Goal: Transaction & Acquisition: Purchase product/service

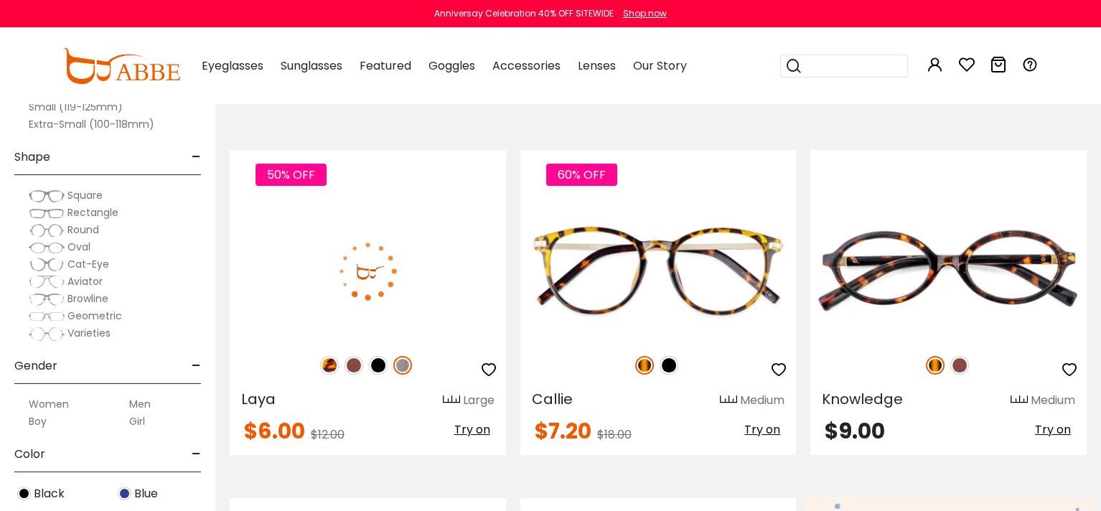
click at [355, 365] on img at bounding box center [353, 365] width 19 height 19
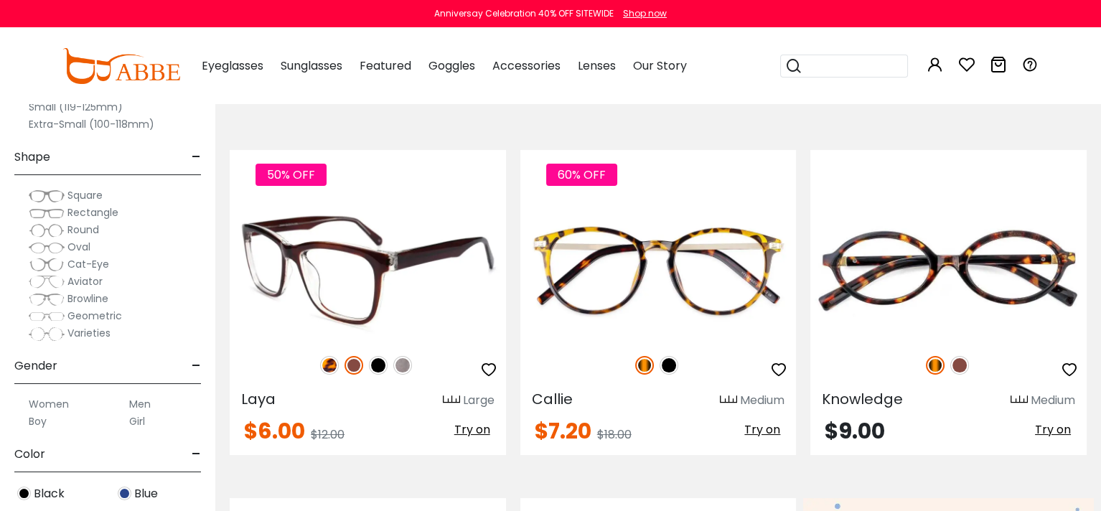
click at [378, 366] on img at bounding box center [378, 365] width 19 height 19
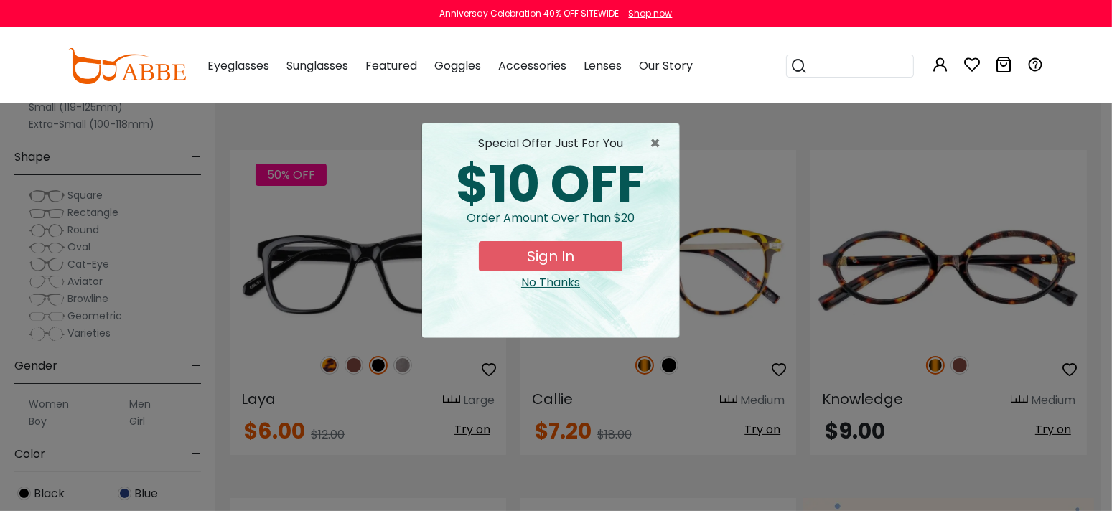
click at [493, 258] on button "Sign In" at bounding box center [551, 256] width 144 height 30
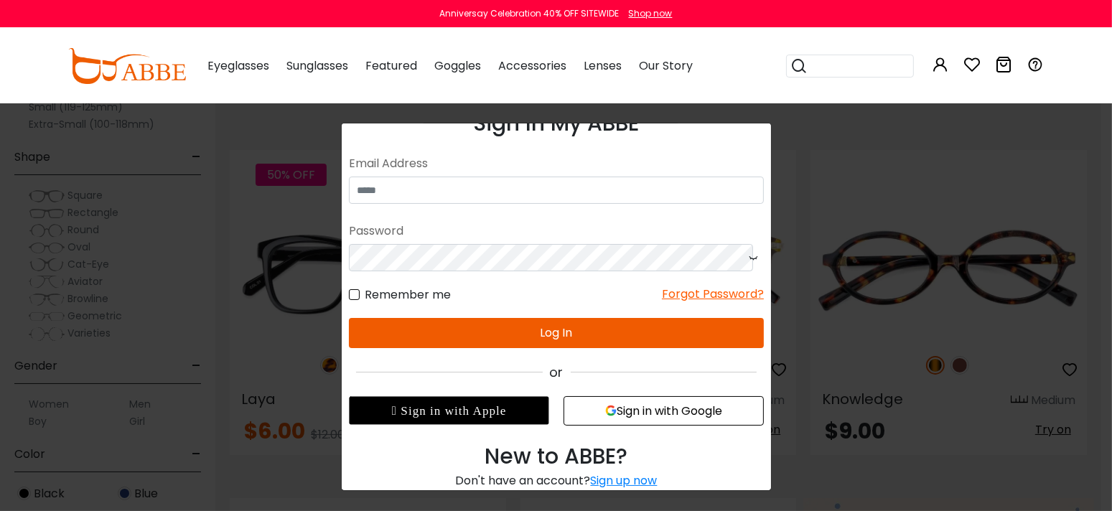
scroll to position [54, 0]
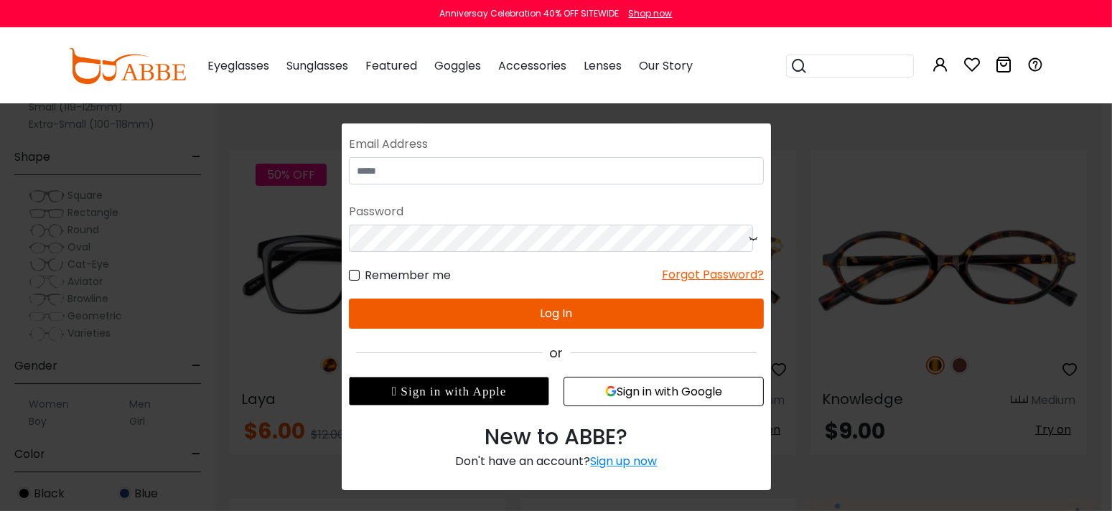
click at [642, 395] on button "Sign in with Google" at bounding box center [663, 391] width 200 height 29
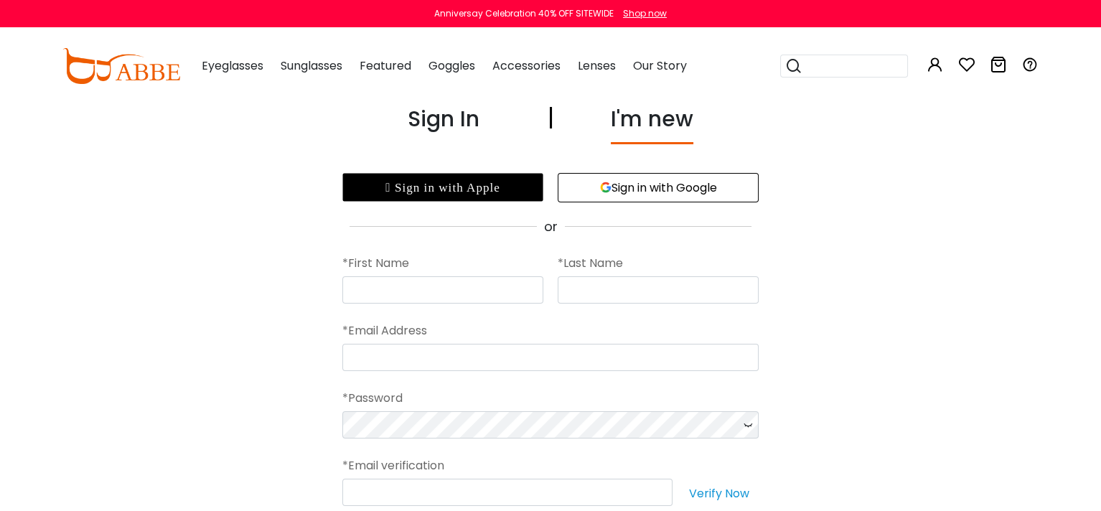
click at [664, 190] on button "Sign in with Google" at bounding box center [658, 187] width 201 height 29
click at [644, 182] on button "Sign in with Google" at bounding box center [658, 187] width 201 height 29
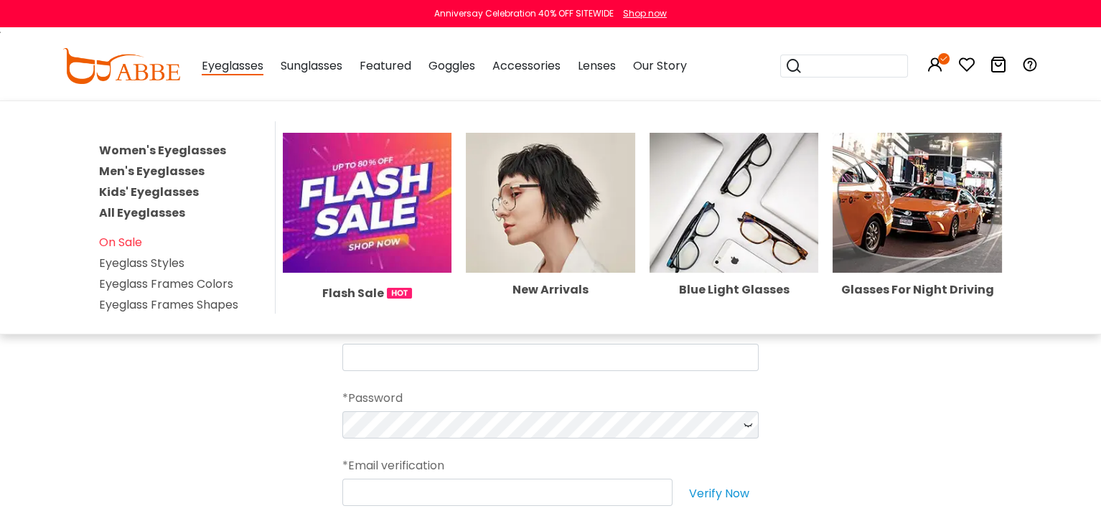
click at [344, 222] on img at bounding box center [367, 203] width 169 height 140
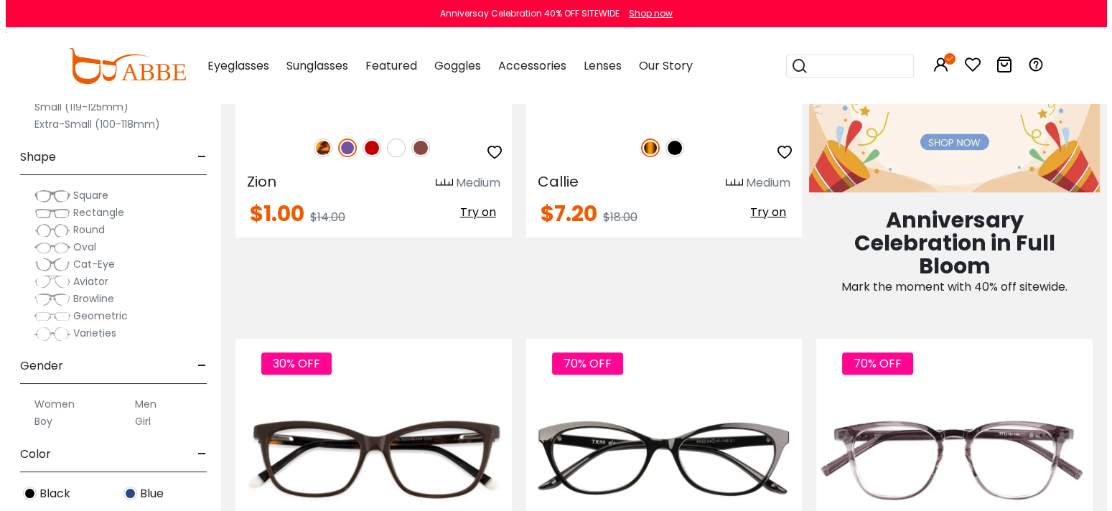
scroll to position [861, 0]
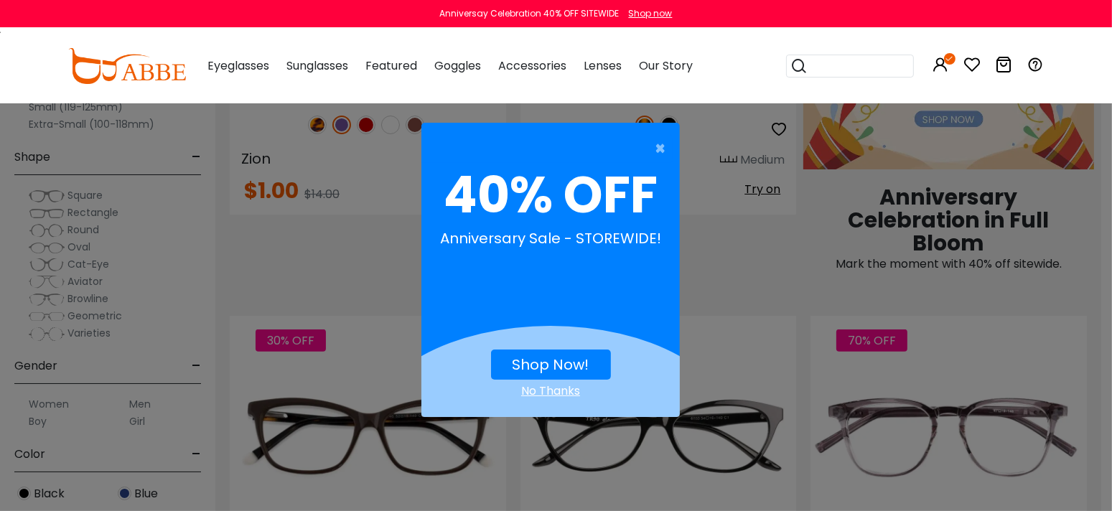
click at [538, 365] on link "Shop Now!" at bounding box center [550, 365] width 77 height 20
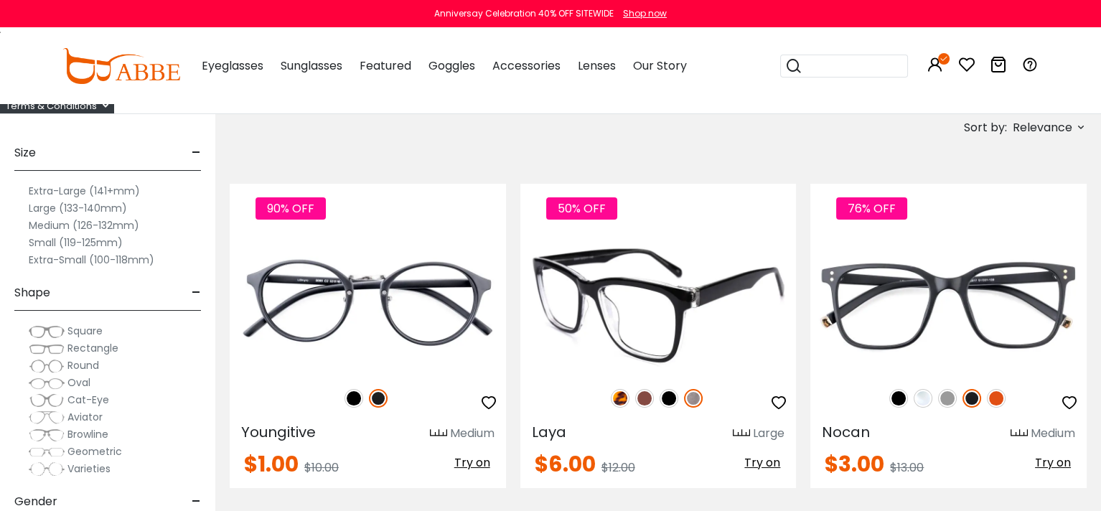
scroll to position [287, 0]
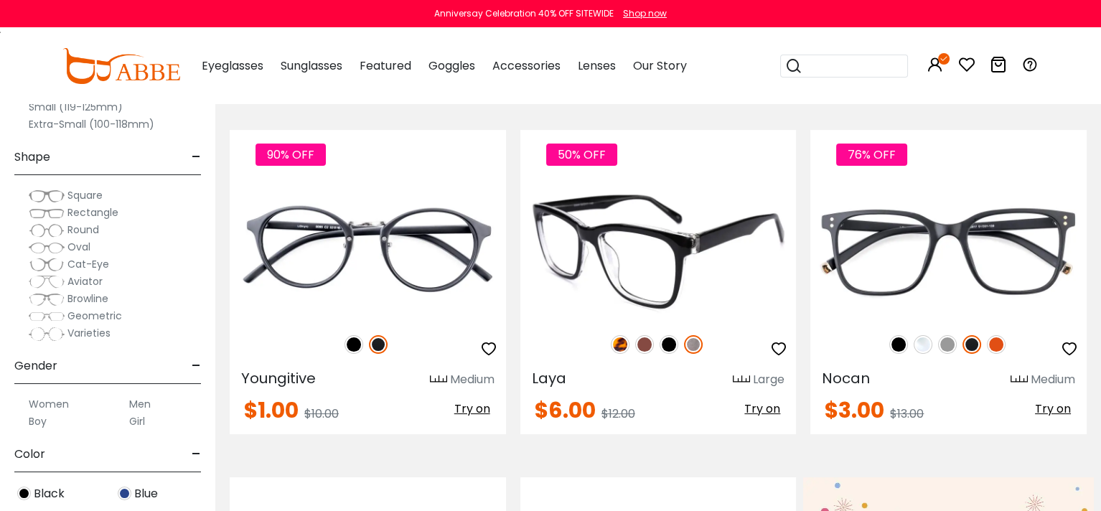
click at [668, 345] on img at bounding box center [668, 344] width 19 height 19
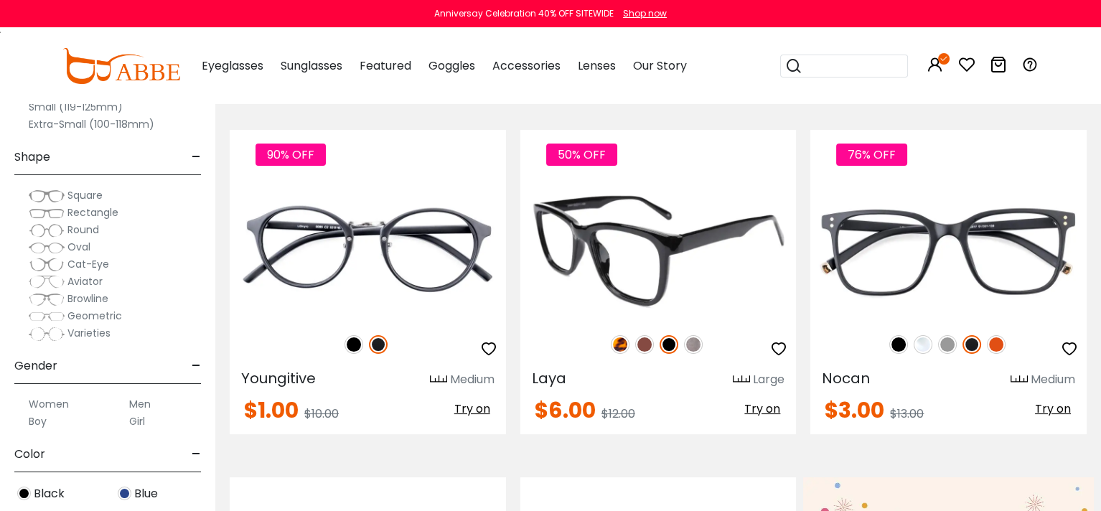
click at [647, 347] on img at bounding box center [644, 344] width 19 height 19
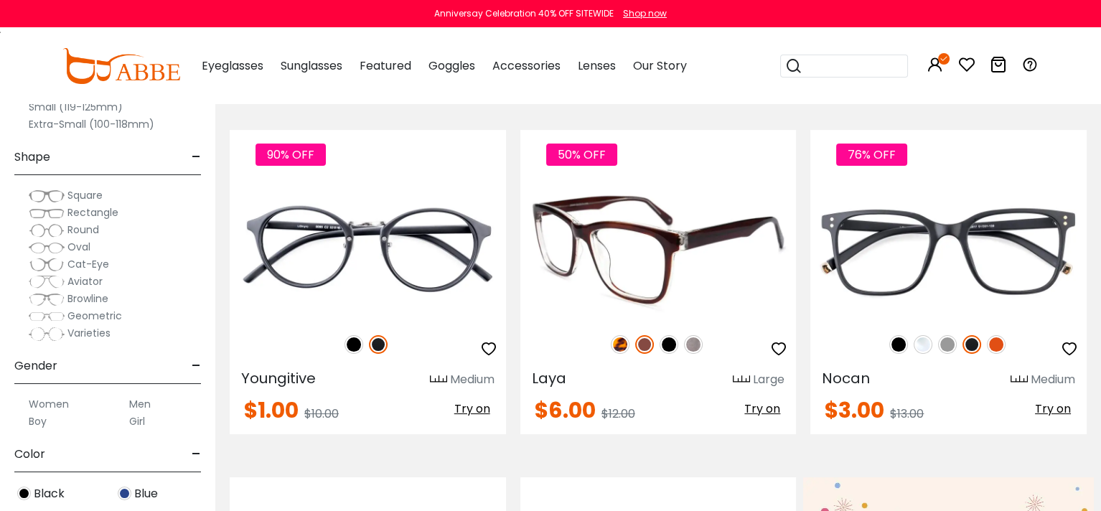
click at [621, 344] on img at bounding box center [620, 344] width 19 height 19
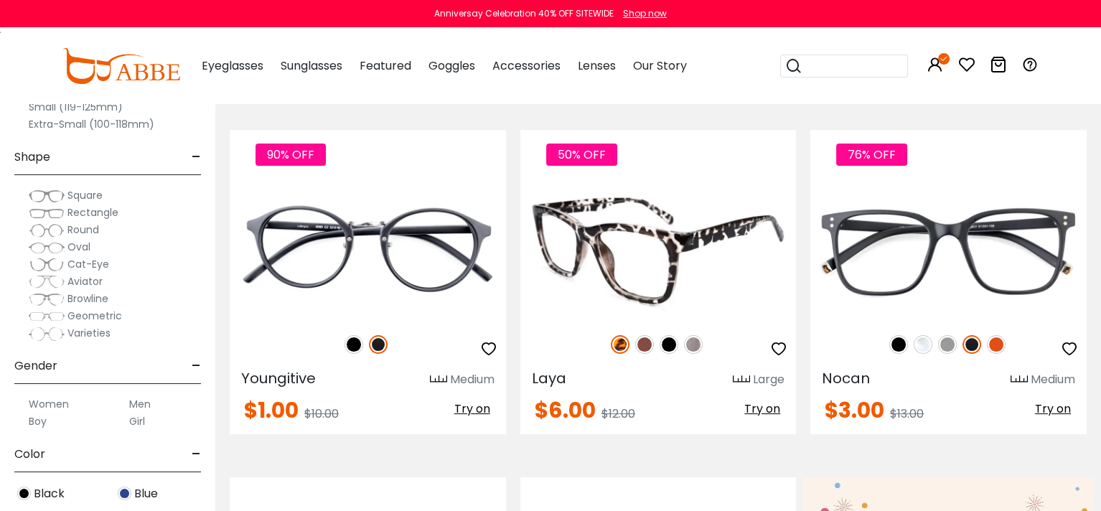
click at [694, 344] on img at bounding box center [693, 344] width 19 height 19
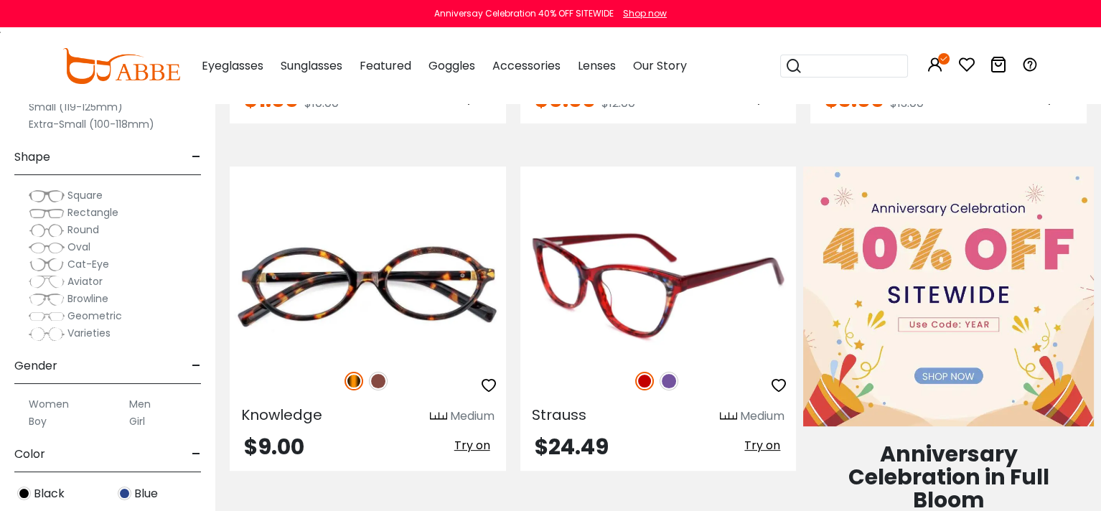
scroll to position [646, 0]
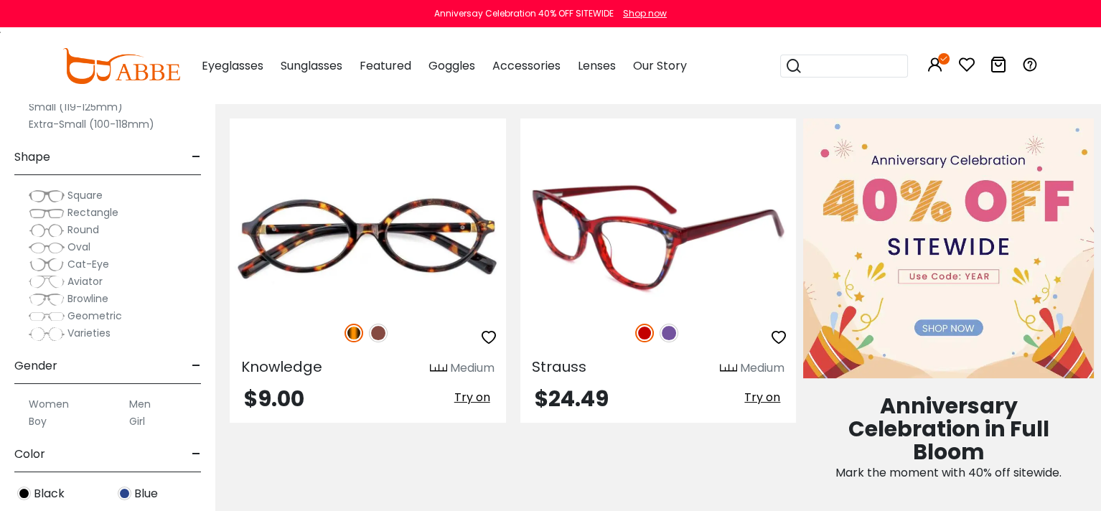
click at [671, 329] on img at bounding box center [668, 333] width 19 height 19
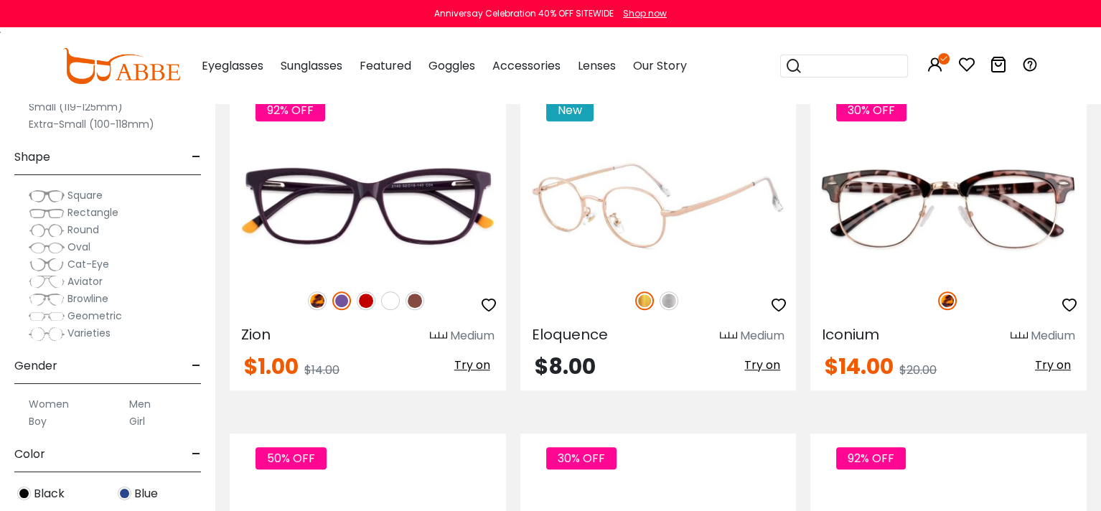
scroll to position [1794, 0]
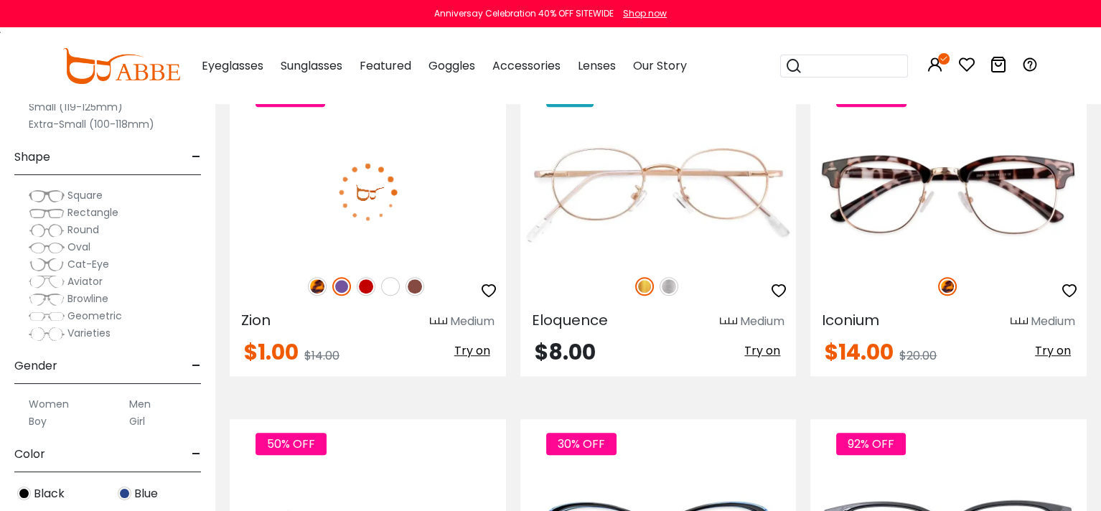
click at [374, 286] on img at bounding box center [366, 286] width 19 height 19
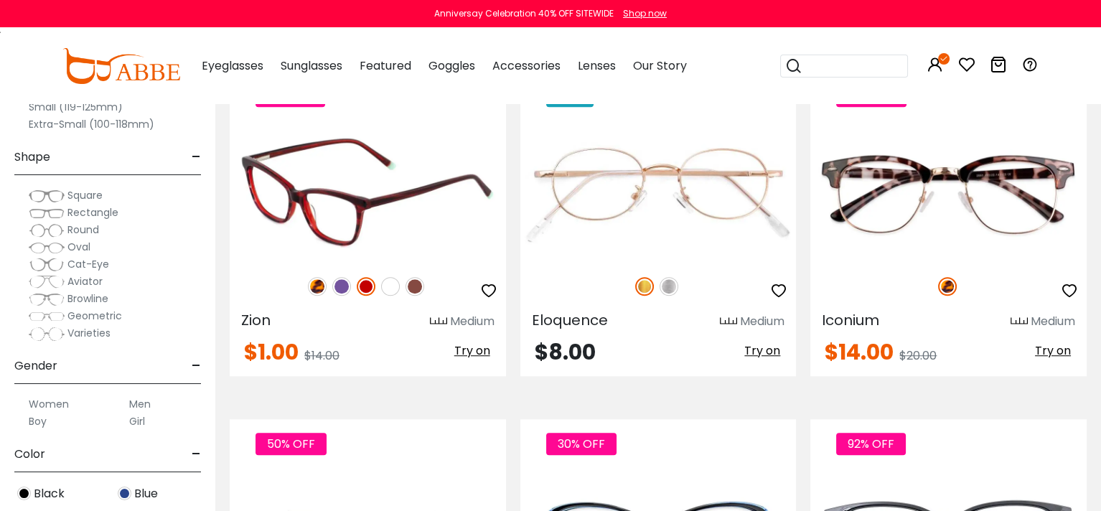
click at [389, 286] on img at bounding box center [390, 286] width 19 height 19
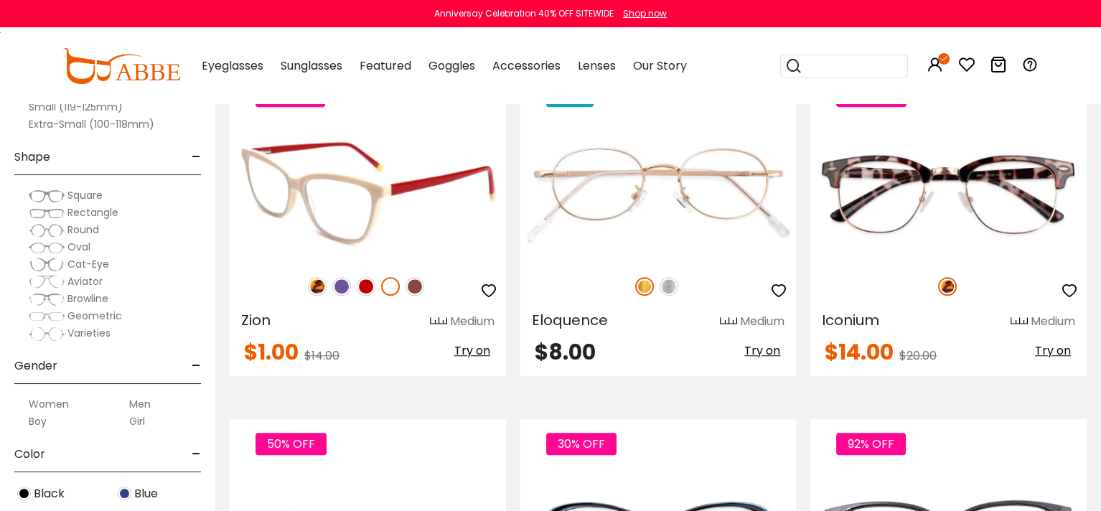
click at [416, 286] on img at bounding box center [414, 286] width 19 height 19
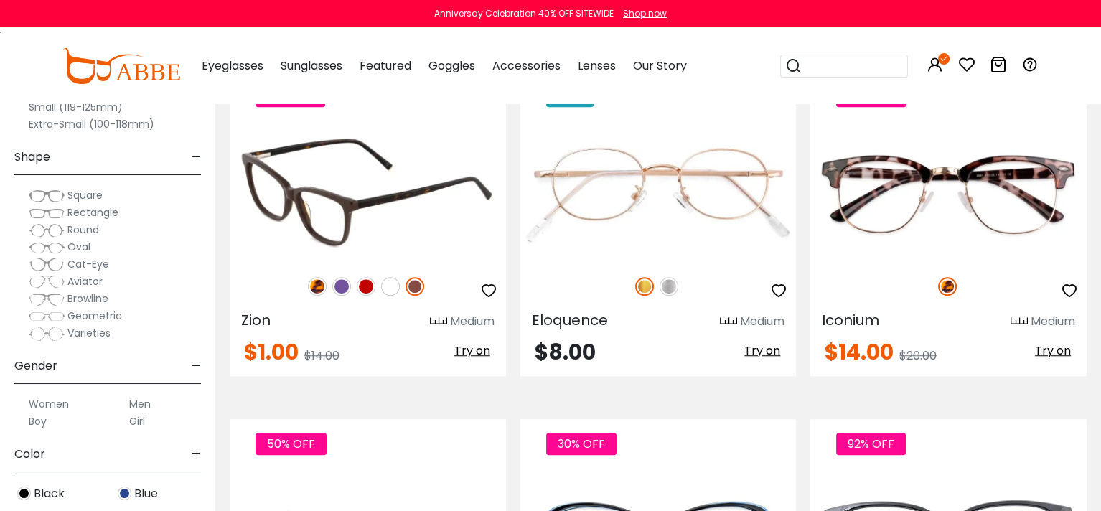
click at [320, 286] on img at bounding box center [317, 286] width 19 height 19
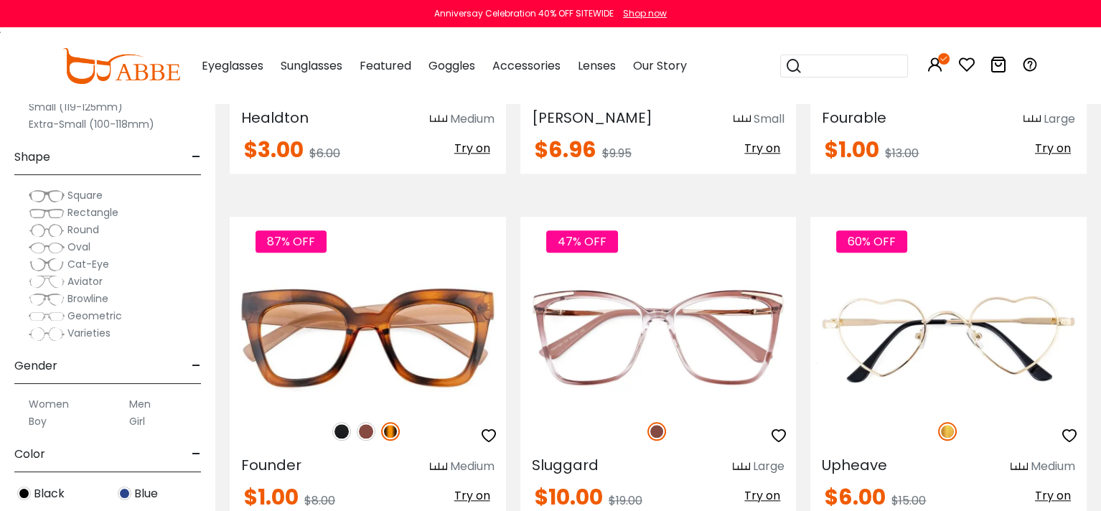
scroll to position [2368, 0]
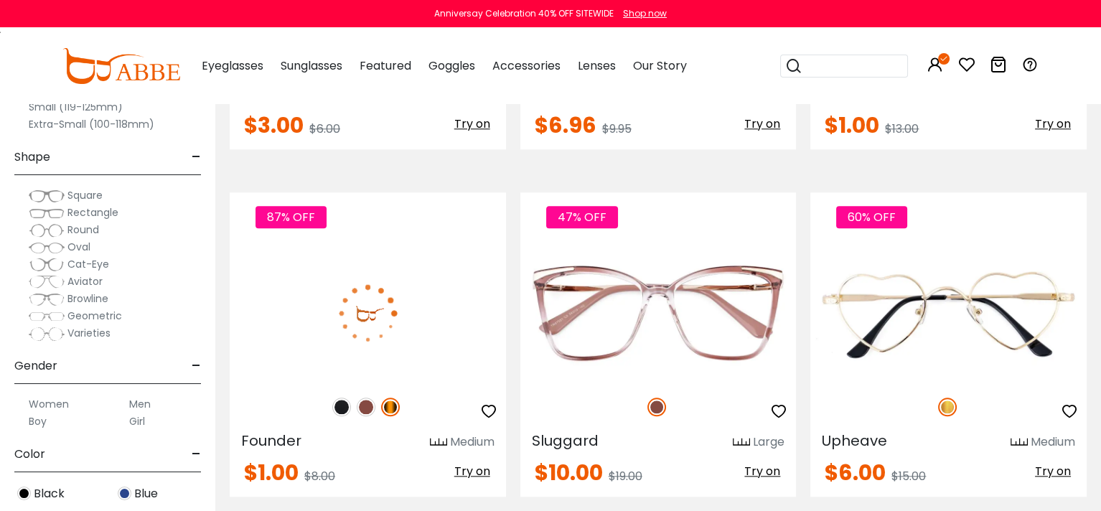
click at [370, 405] on img at bounding box center [366, 407] width 19 height 19
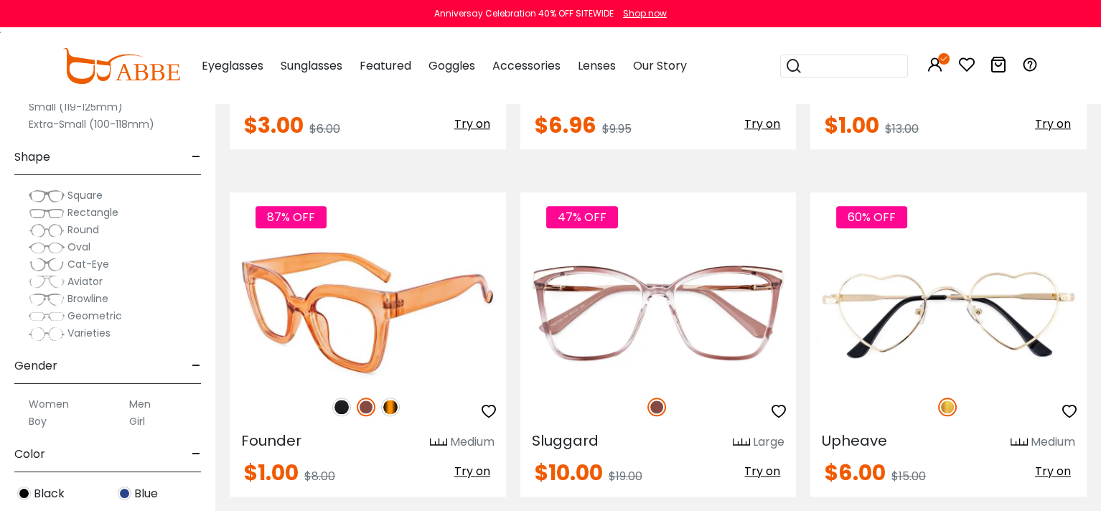
click at [344, 408] on img at bounding box center [341, 407] width 19 height 19
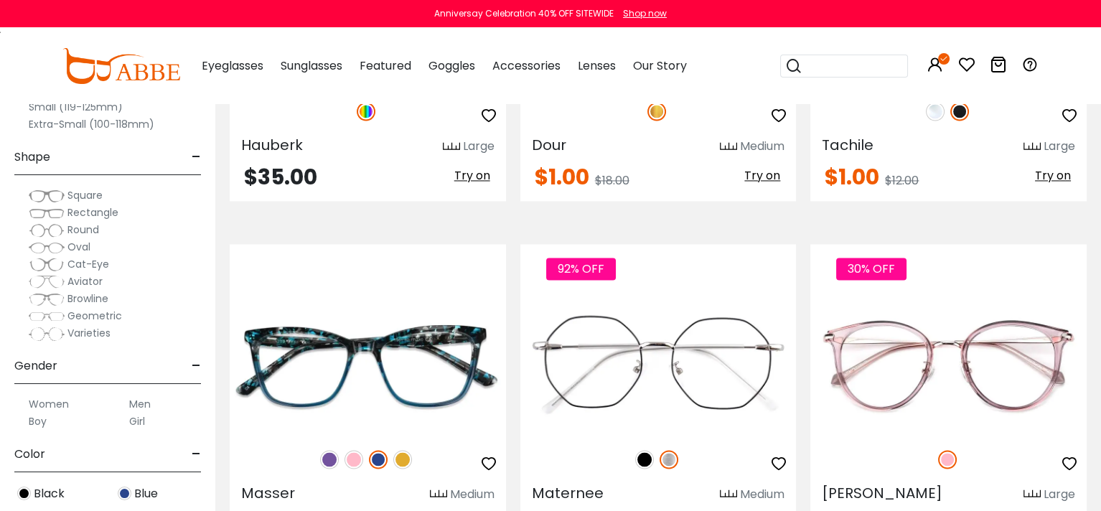
scroll to position [3803, 0]
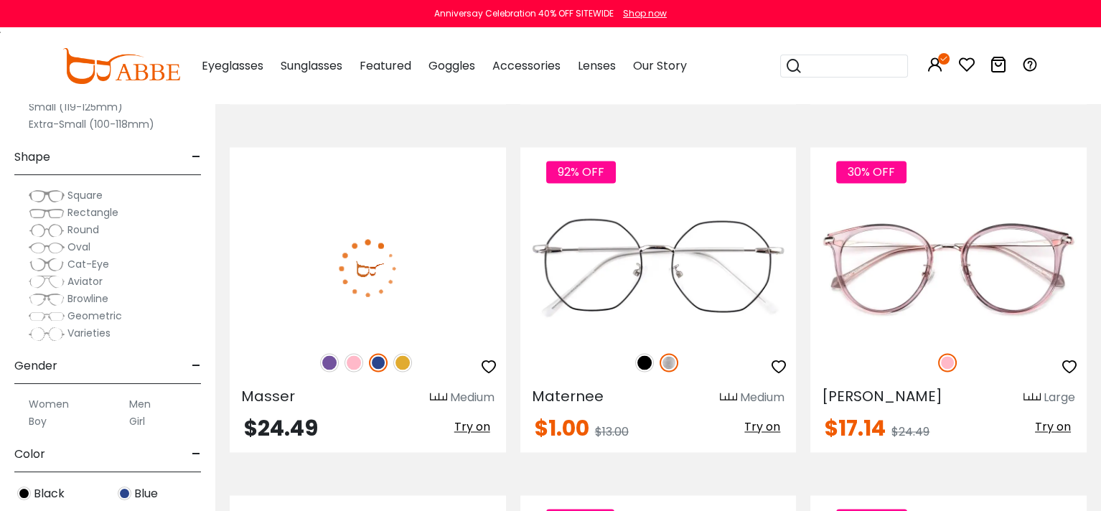
click at [354, 362] on img at bounding box center [353, 362] width 19 height 19
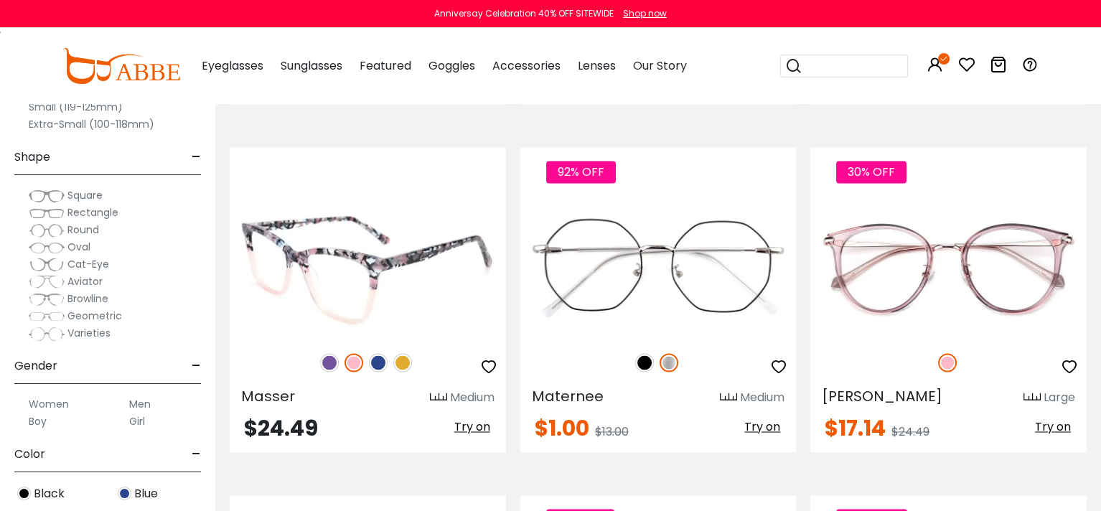
click at [373, 362] on img at bounding box center [378, 362] width 19 height 19
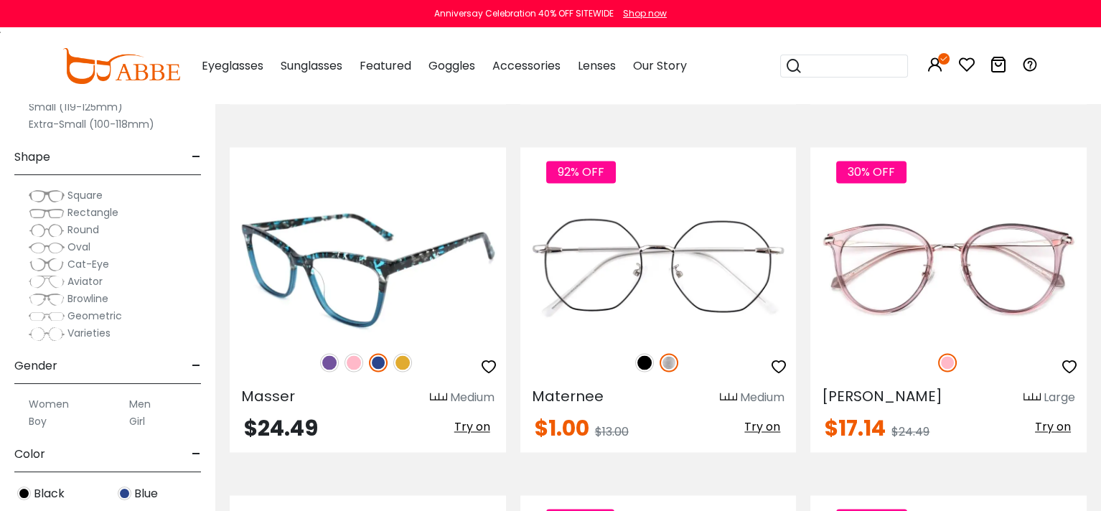
click at [403, 362] on img at bounding box center [402, 362] width 19 height 19
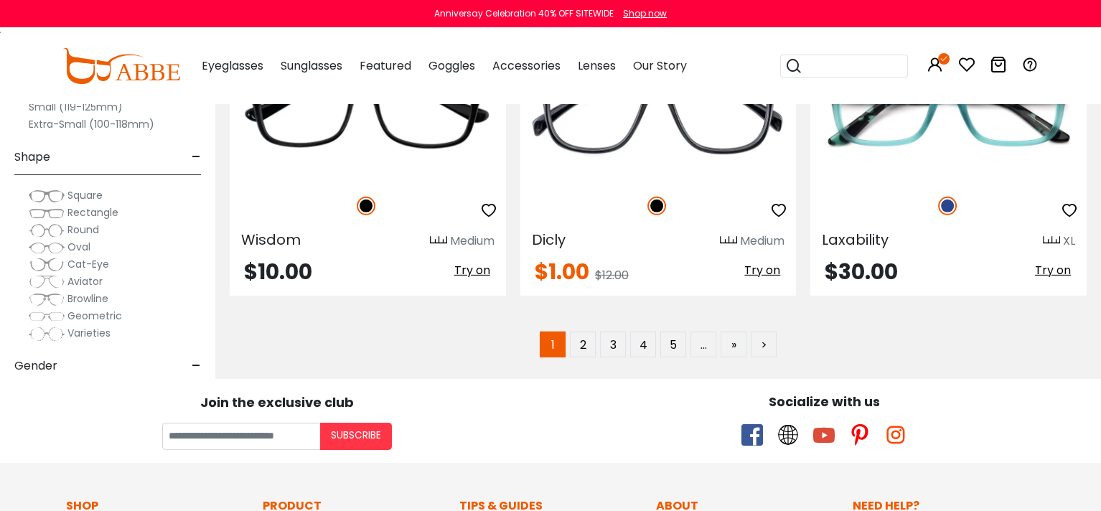
scroll to position [7104, 0]
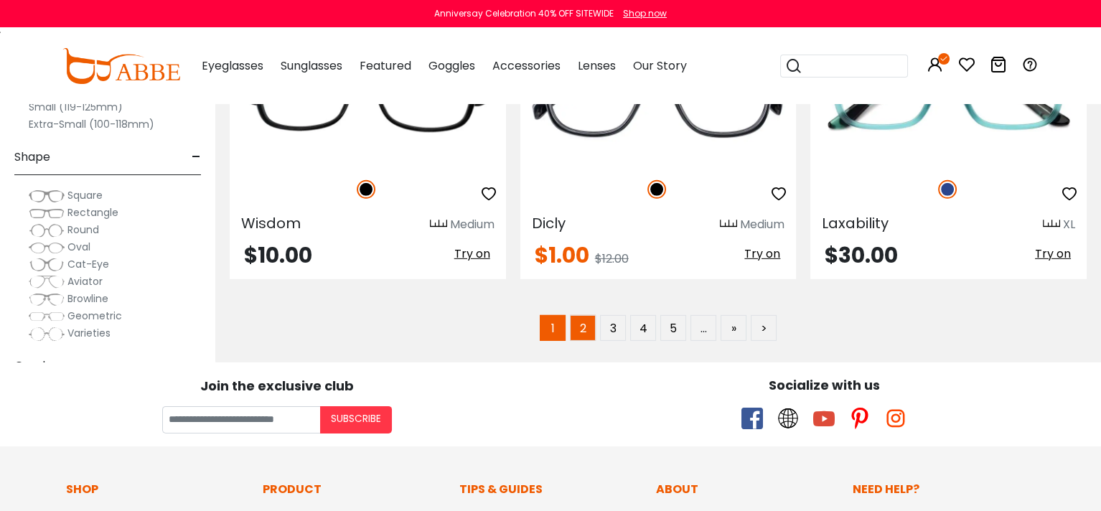
click at [583, 325] on link "2" at bounding box center [583, 328] width 26 height 26
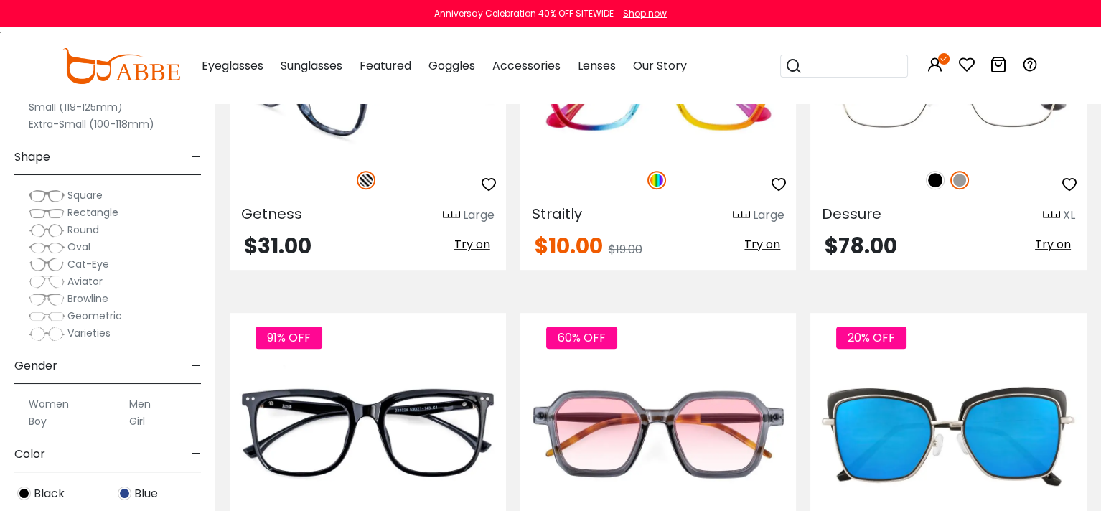
scroll to position [1148, 0]
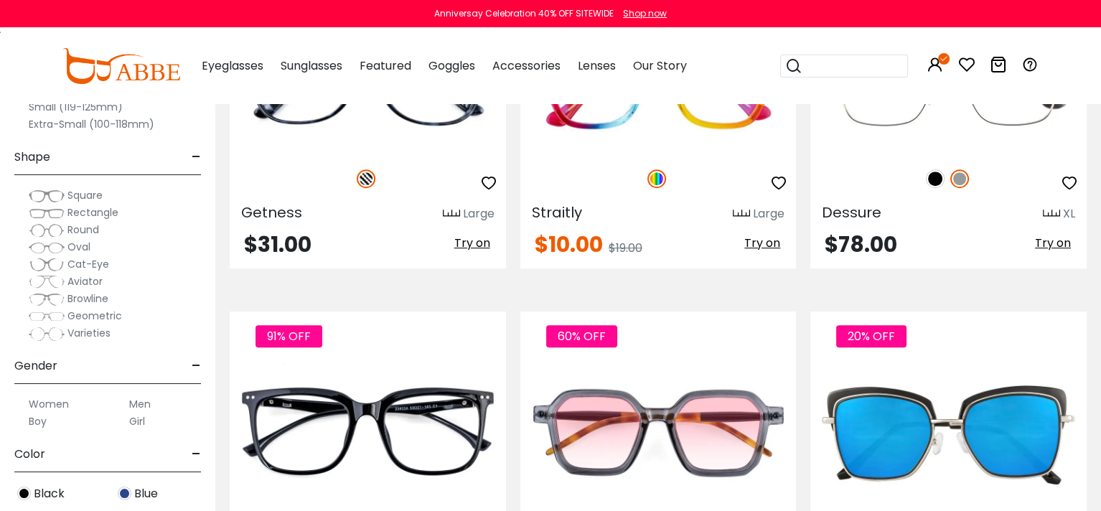
click at [78, 213] on span "Rectangle" at bounding box center [92, 212] width 51 height 14
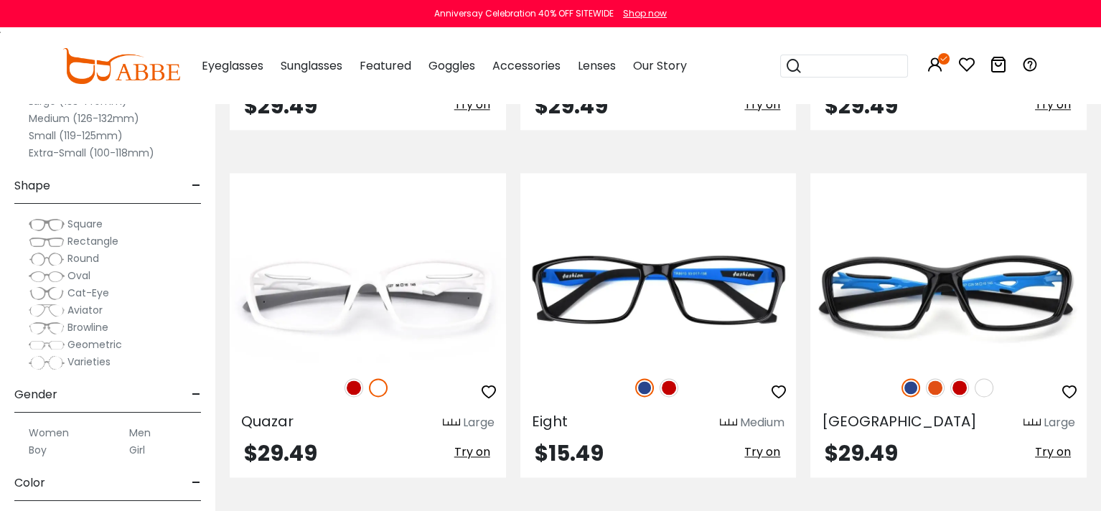
scroll to position [3086, 0]
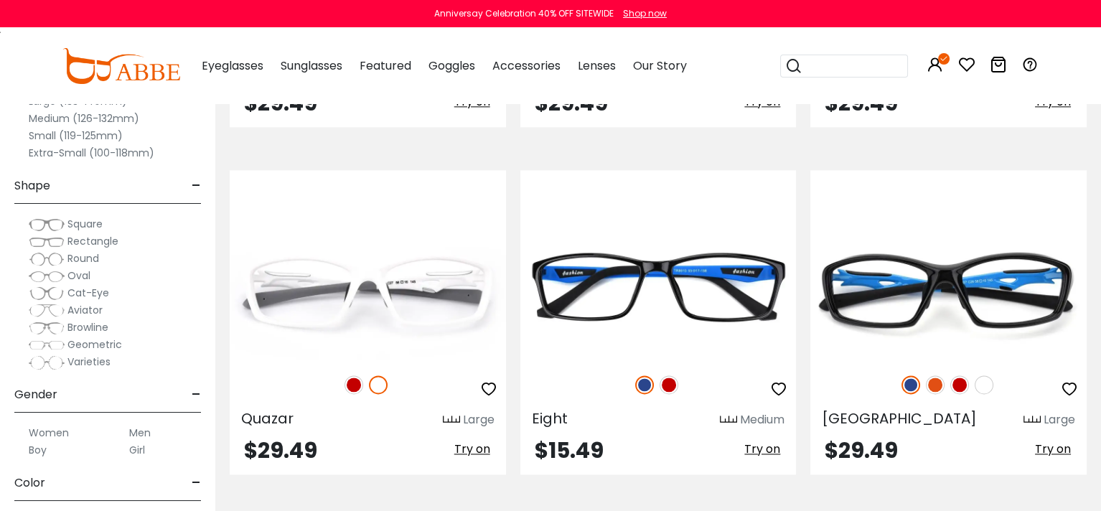
click at [85, 225] on span "Square" at bounding box center [84, 224] width 35 height 14
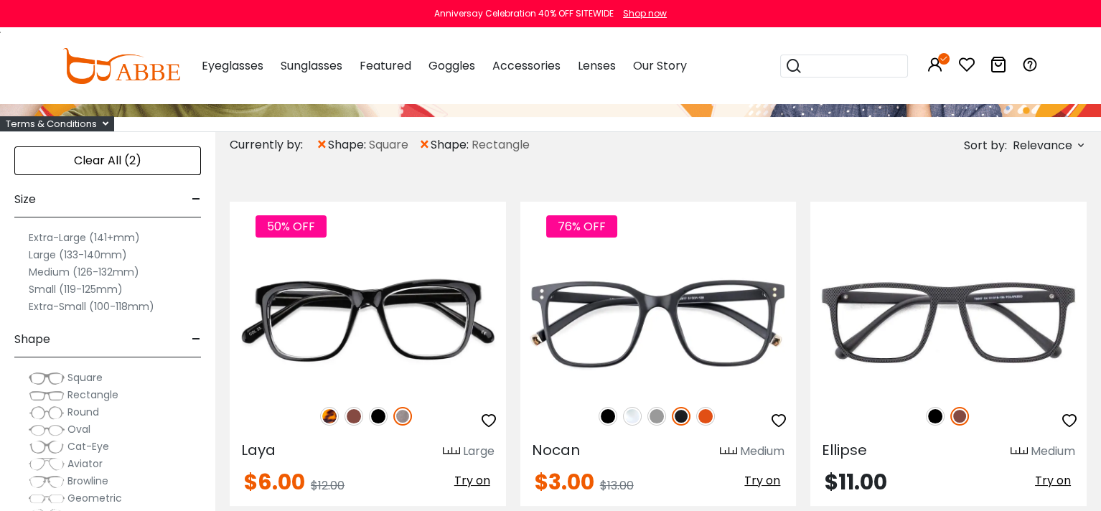
scroll to position [287, 0]
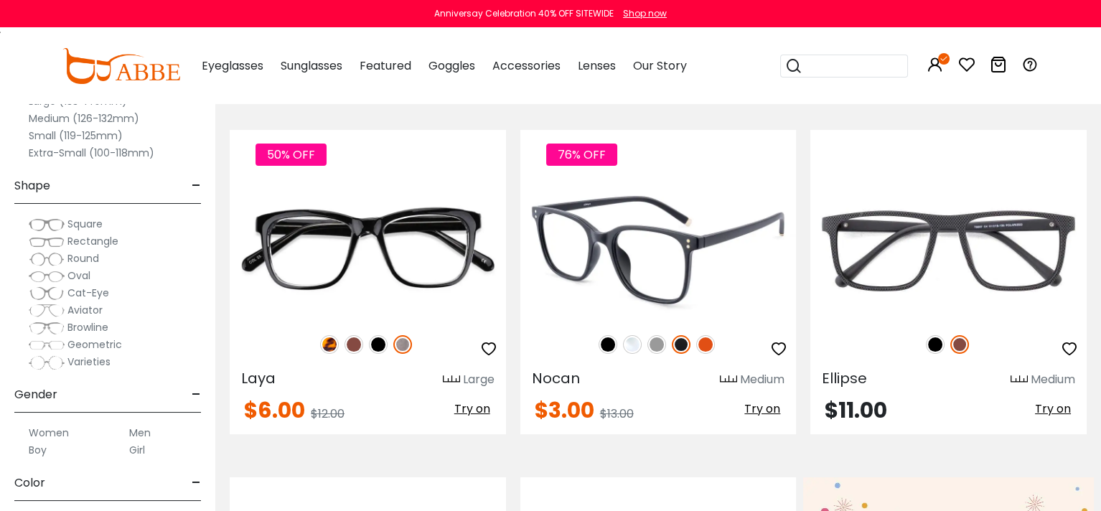
click at [708, 342] on img at bounding box center [705, 344] width 19 height 19
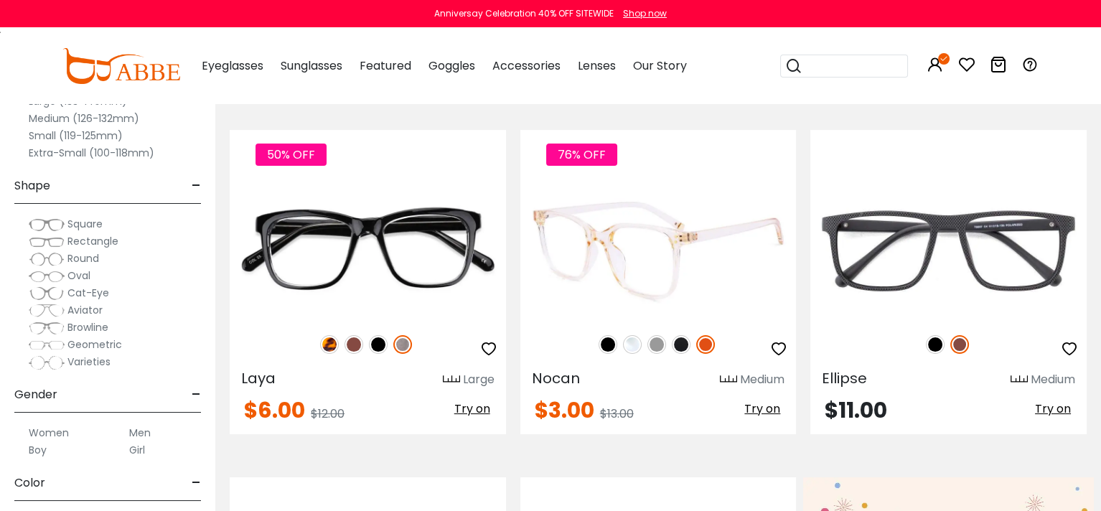
click at [657, 341] on img at bounding box center [656, 344] width 19 height 19
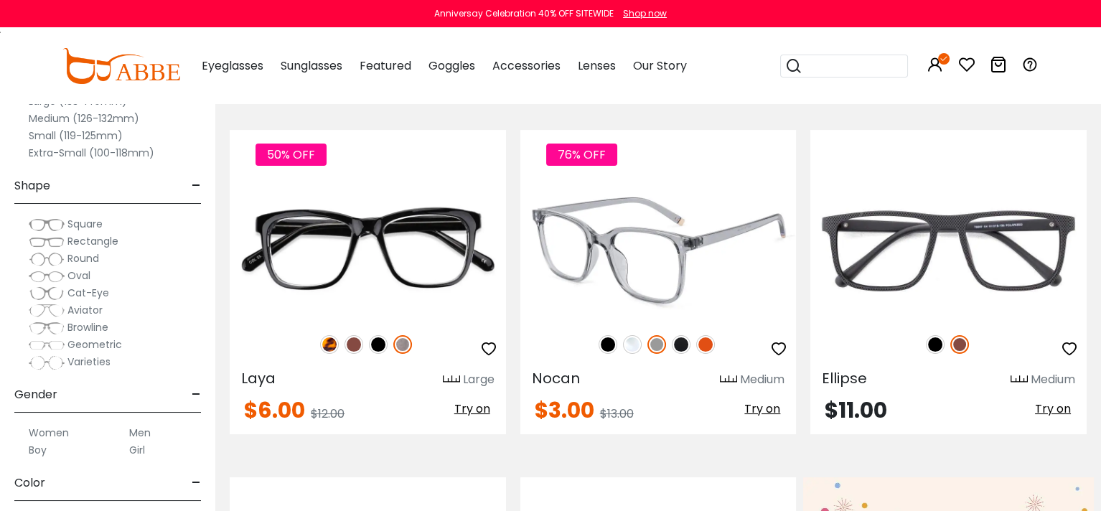
click at [636, 344] on img at bounding box center [632, 344] width 19 height 19
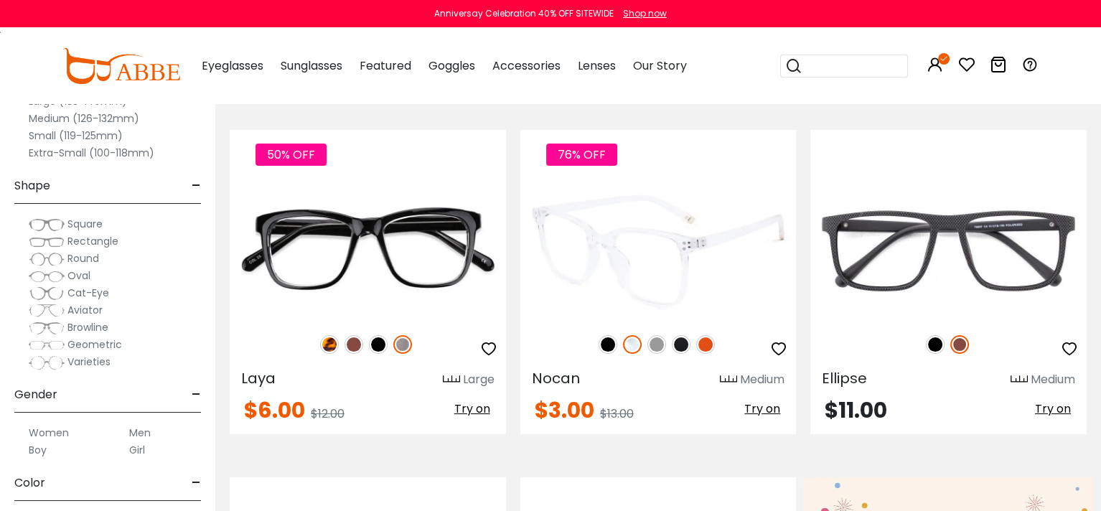
click at [678, 342] on img at bounding box center [681, 344] width 19 height 19
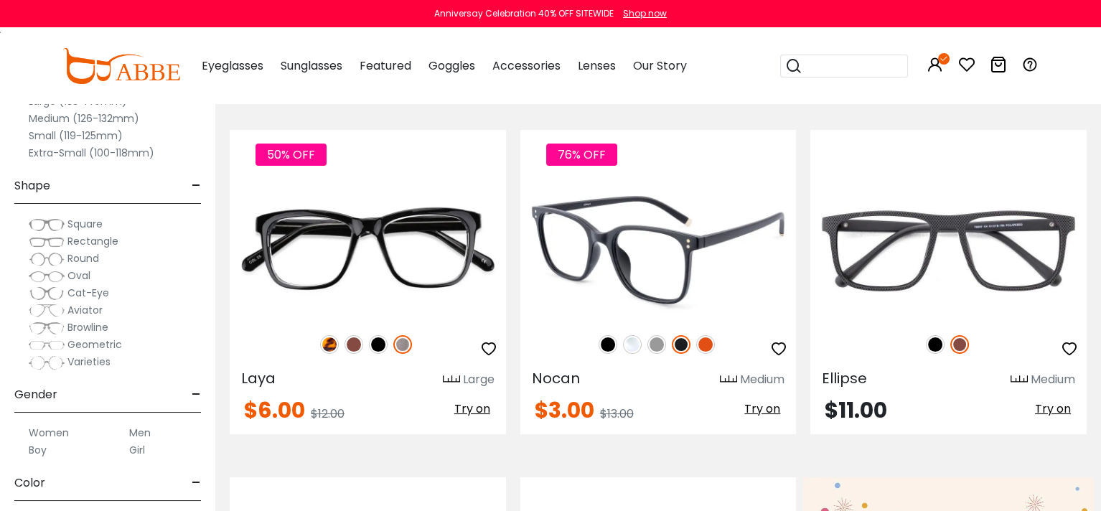
click at [606, 346] on img at bounding box center [607, 344] width 19 height 19
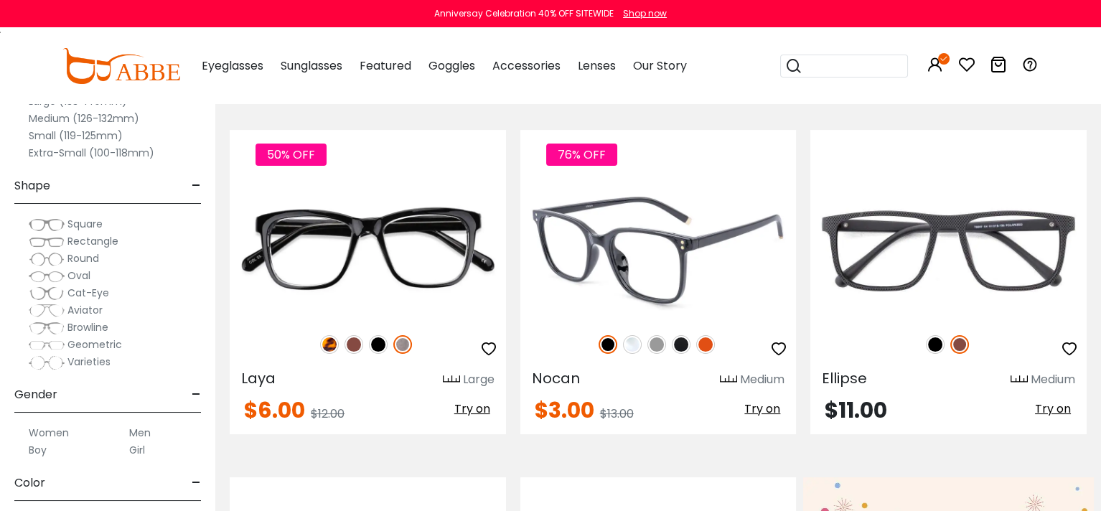
click at [687, 344] on img at bounding box center [681, 344] width 19 height 19
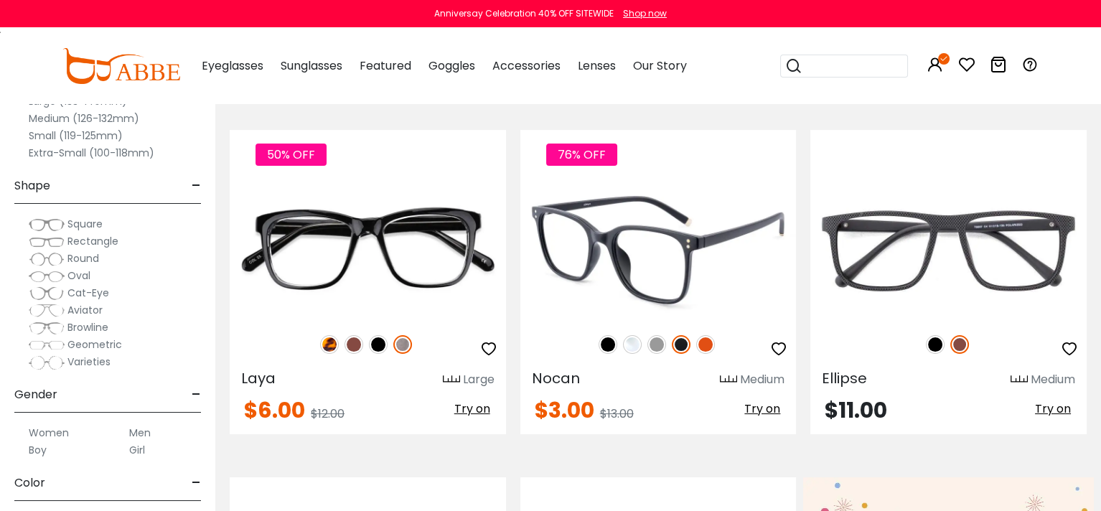
click at [656, 266] on img at bounding box center [658, 251] width 276 height 138
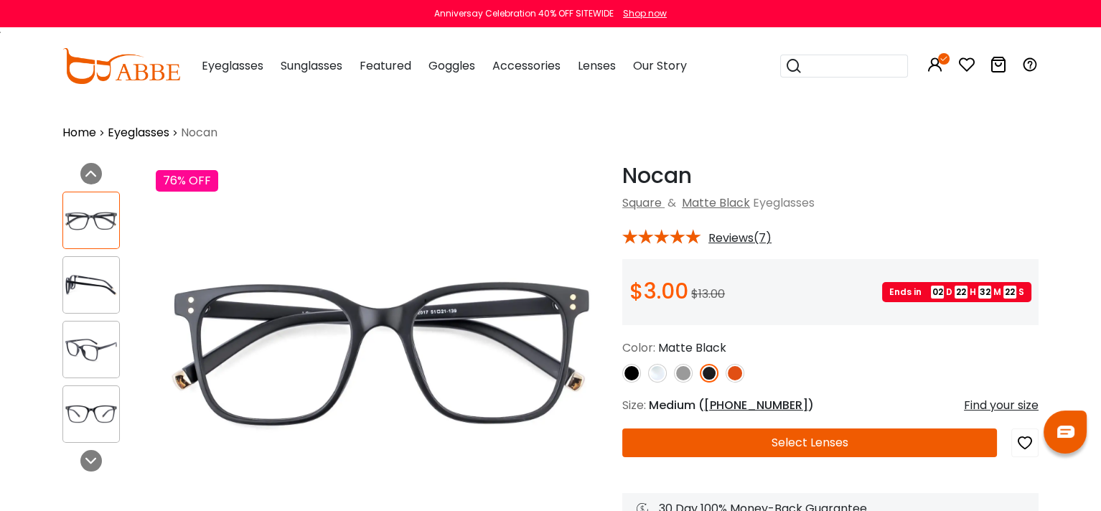
click at [93, 275] on img at bounding box center [91, 285] width 56 height 28
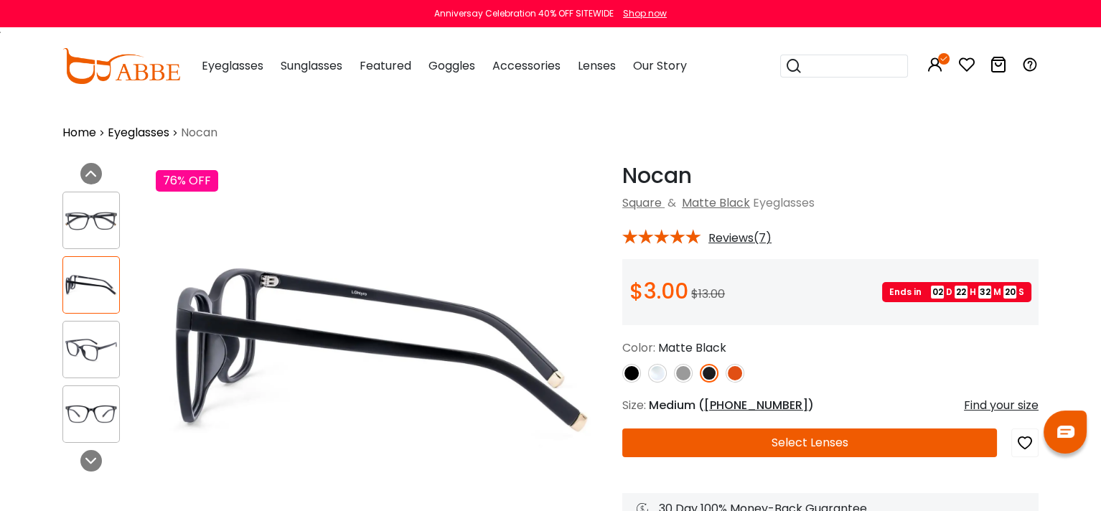
click at [98, 339] on img at bounding box center [91, 350] width 56 height 28
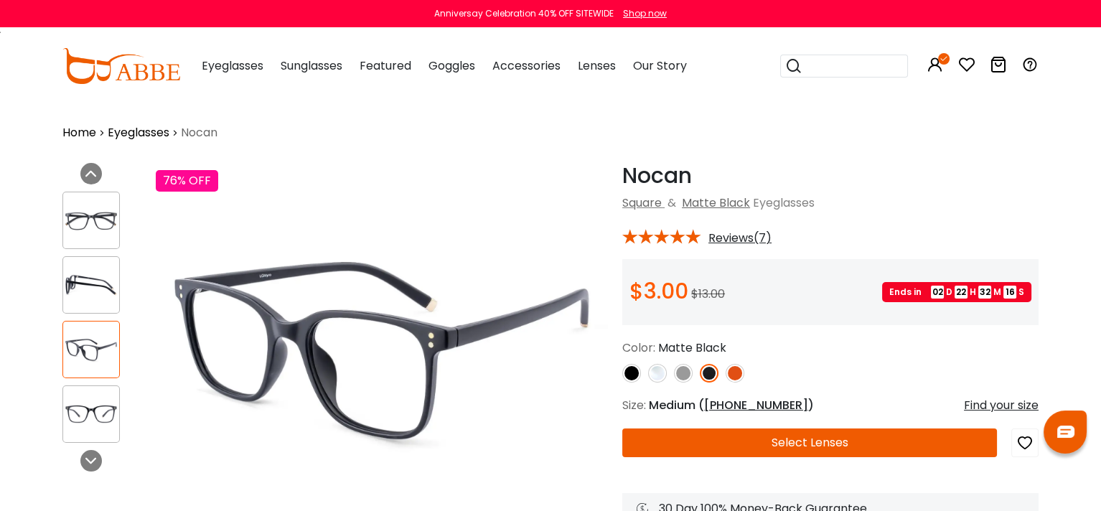
click at [86, 402] on img at bounding box center [91, 414] width 56 height 28
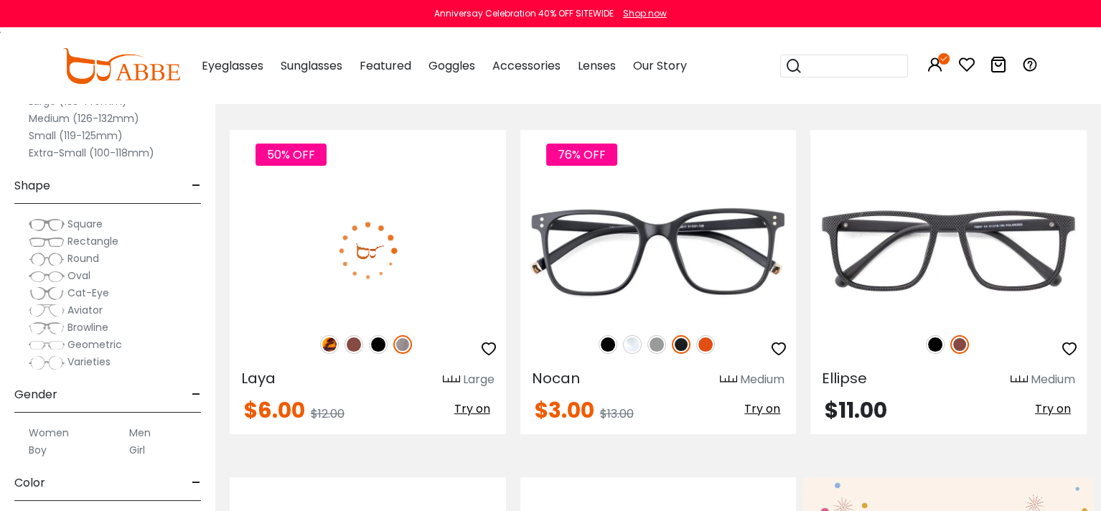
click at [356, 242] on img at bounding box center [368, 251] width 276 height 138
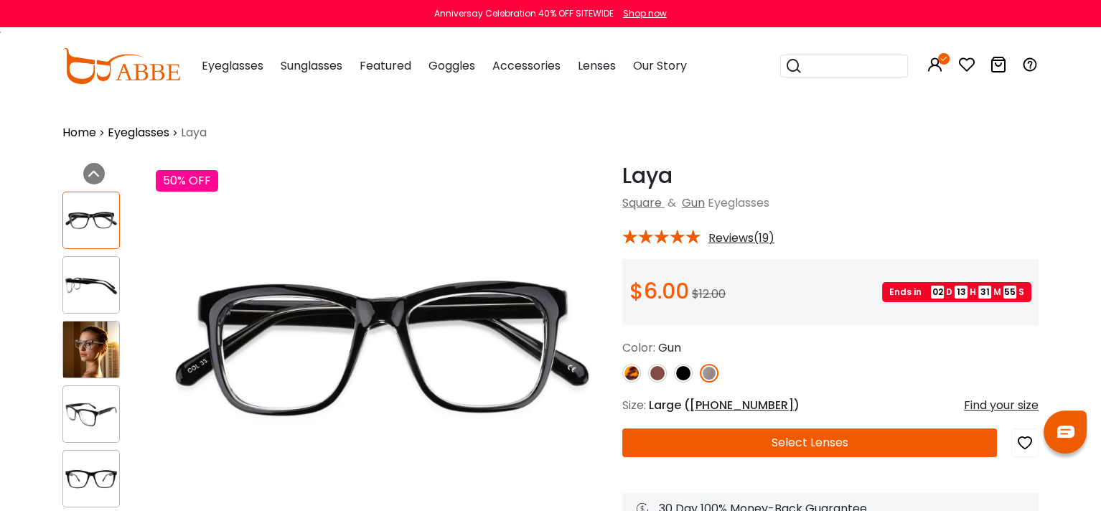
click at [105, 481] on img at bounding box center [91, 479] width 56 height 28
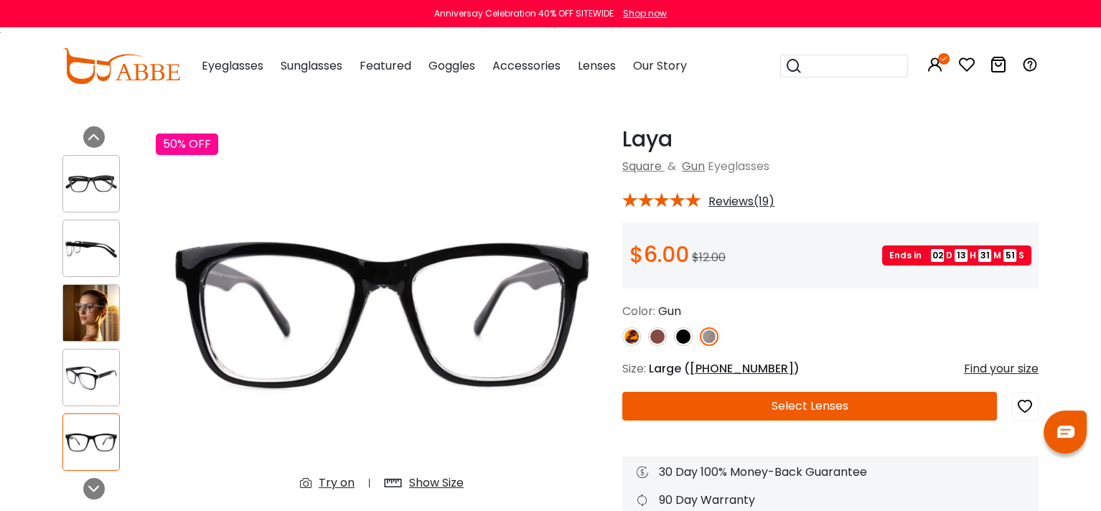
scroll to position [72, 0]
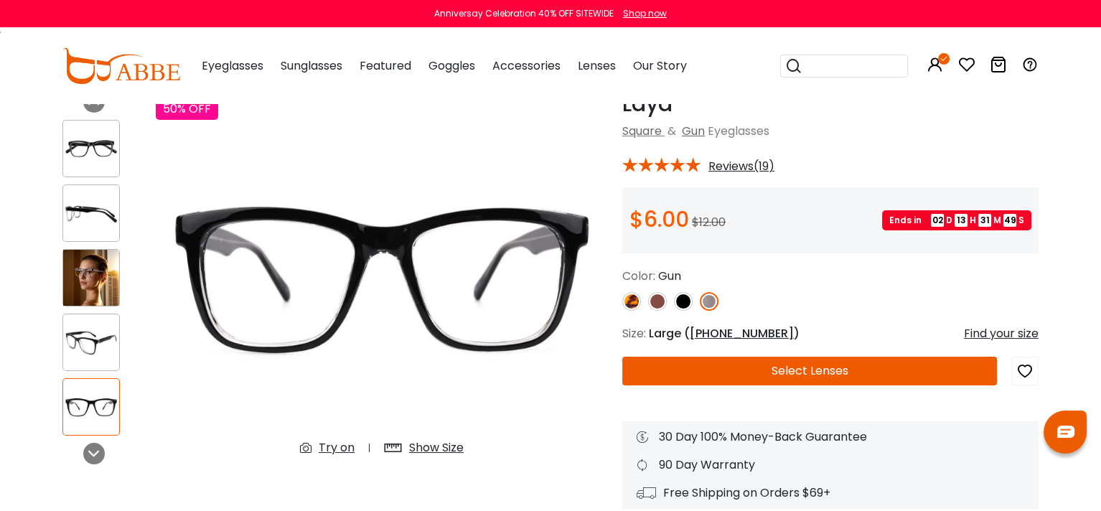
click at [662, 300] on img at bounding box center [657, 301] width 19 height 19
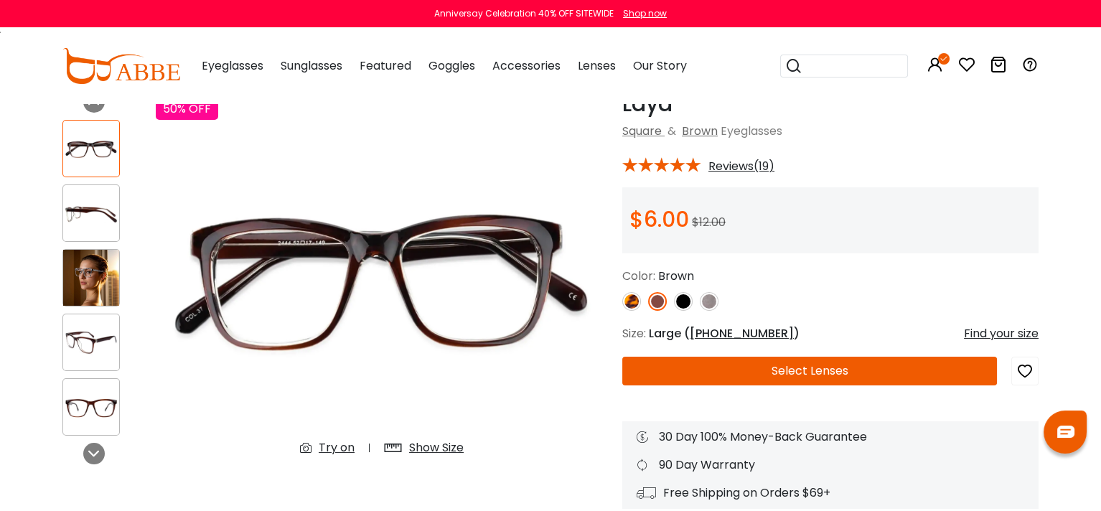
click at [679, 300] on img at bounding box center [683, 301] width 19 height 19
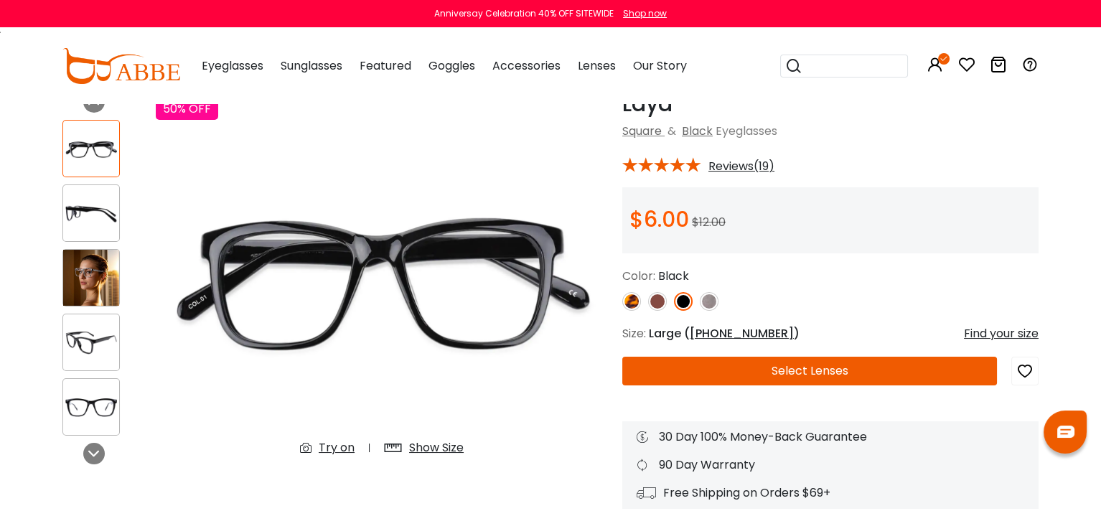
click at [703, 301] on img at bounding box center [709, 301] width 19 height 19
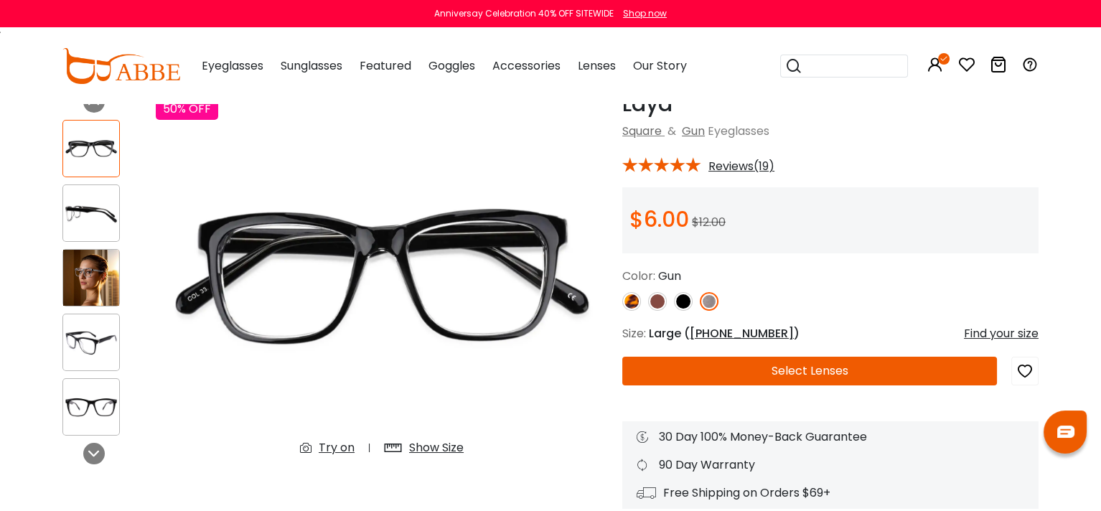
click at [685, 299] on img at bounding box center [683, 301] width 19 height 19
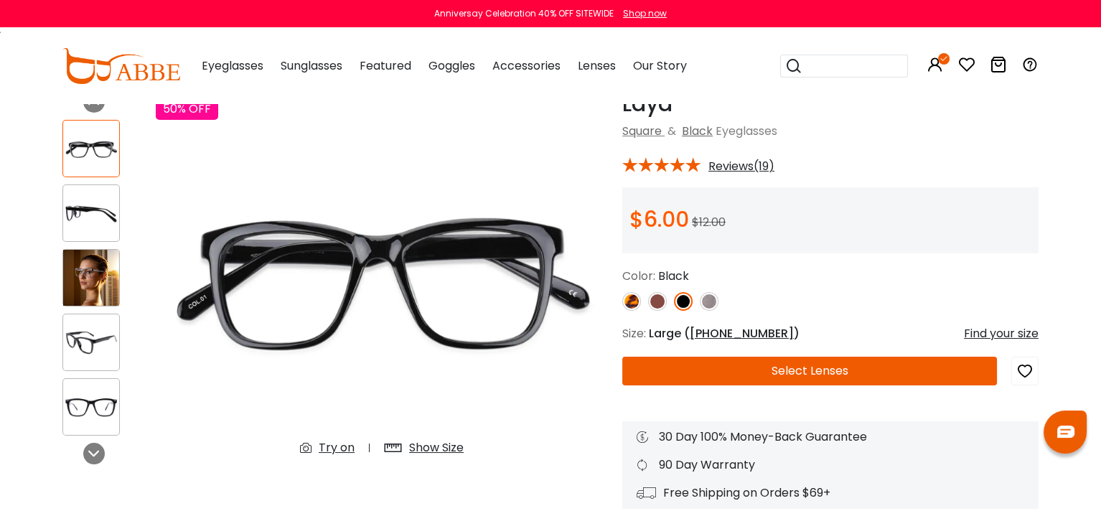
click at [708, 302] on img at bounding box center [709, 301] width 19 height 19
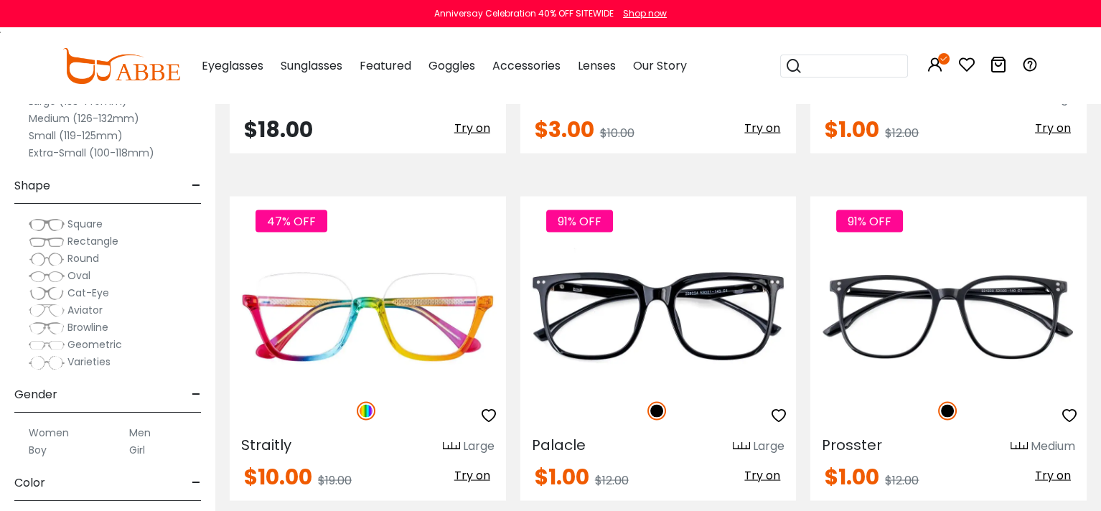
scroll to position [4521, 0]
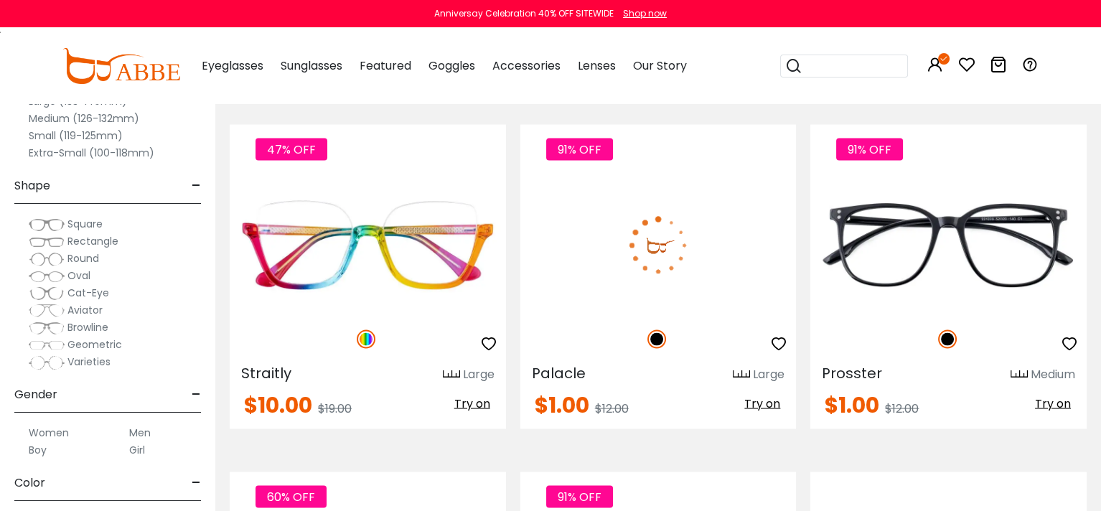
click at [651, 242] on img at bounding box center [658, 246] width 276 height 138
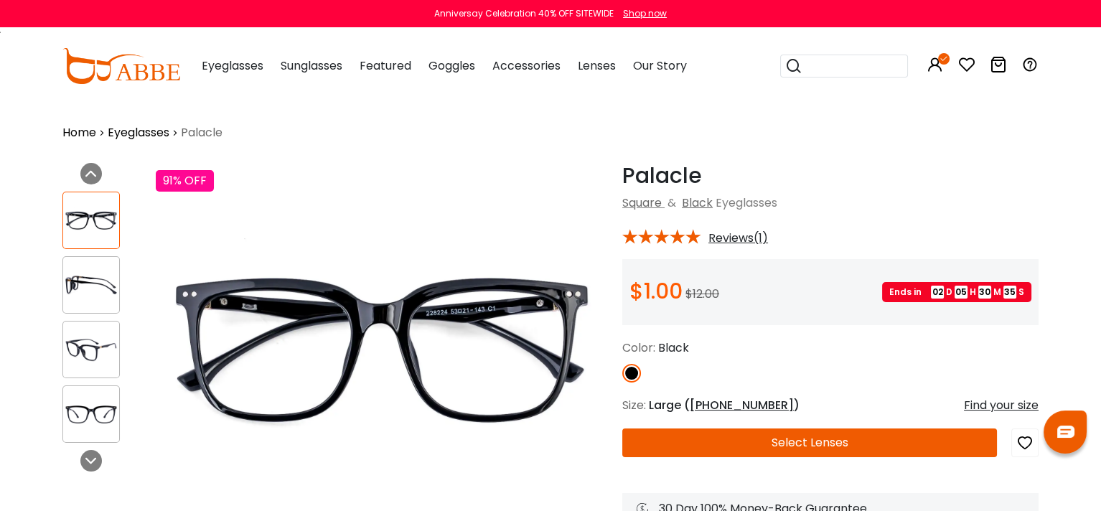
click at [75, 286] on img at bounding box center [91, 285] width 56 height 28
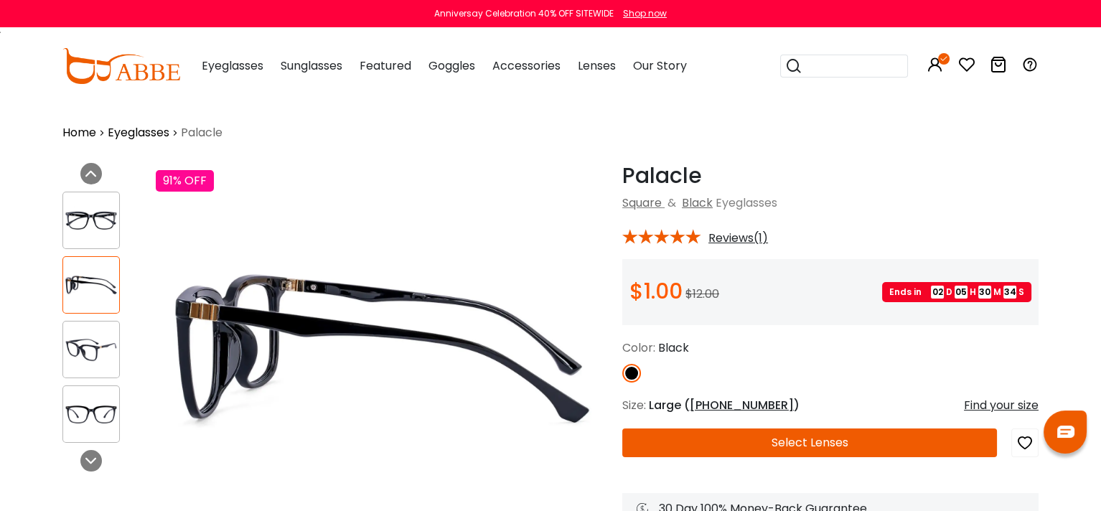
click at [85, 334] on div at bounding box center [90, 349] width 57 height 57
click at [86, 349] on img at bounding box center [91, 350] width 56 height 28
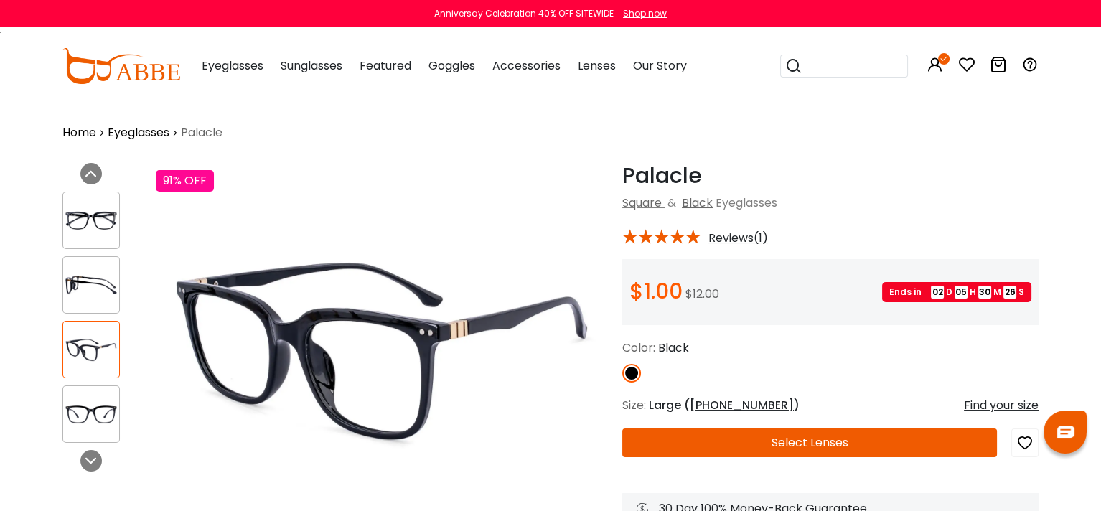
click at [93, 409] on img at bounding box center [91, 414] width 56 height 28
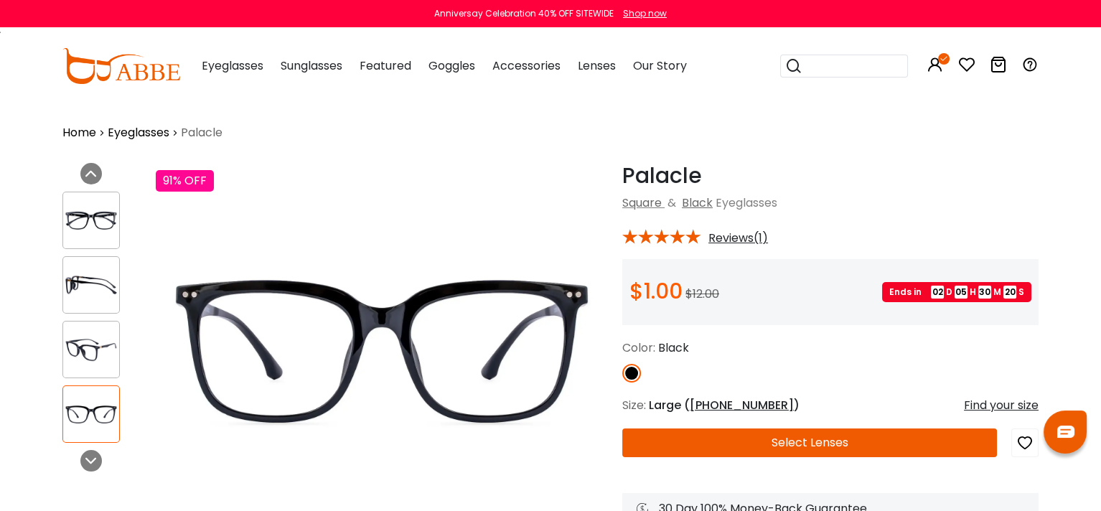
click at [822, 443] on button "Select Lenses" at bounding box center [809, 442] width 375 height 29
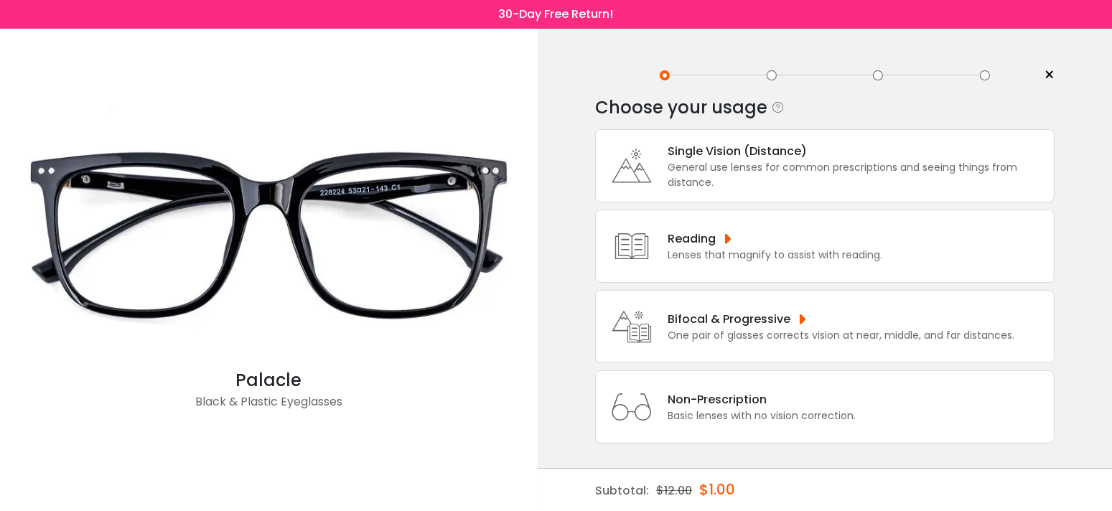
click at [766, 328] on div "One pair of glasses corrects vision at near, middle, and far distances." at bounding box center [840, 335] width 347 height 15
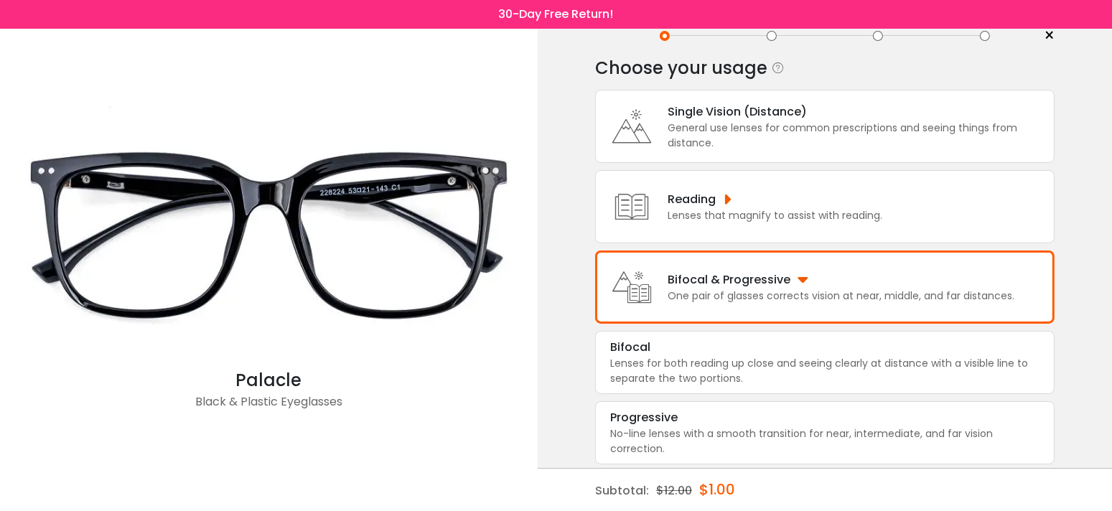
scroll to position [40, 0]
click at [738, 357] on div "Lenses for both reading up close and seeing clearly at distance with a visible …" at bounding box center [824, 370] width 429 height 30
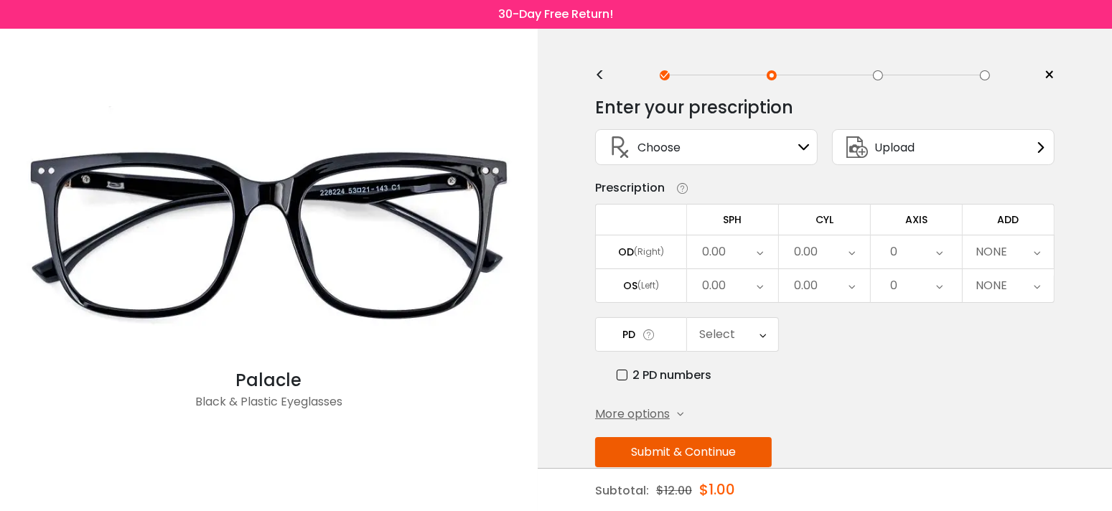
scroll to position [0, 0]
click at [755, 248] on div "0.00" at bounding box center [732, 251] width 91 height 33
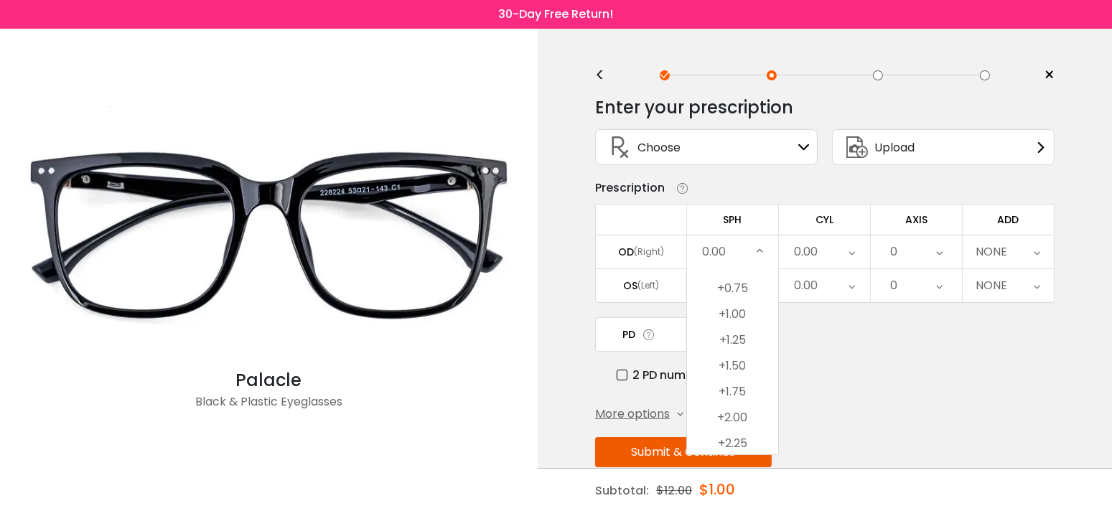
scroll to position [2189, 0]
click at [741, 413] on li "+2.25" at bounding box center [732, 418] width 91 height 26
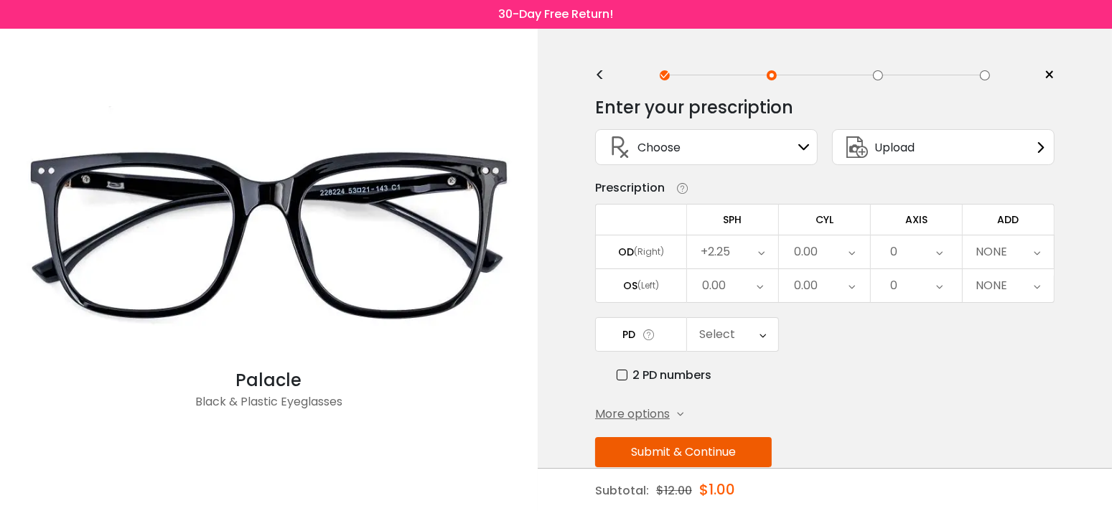
click at [852, 245] on icon at bounding box center [851, 251] width 6 height 33
click at [827, 320] on li "-0.50" at bounding box center [824, 324] width 91 height 26
click at [848, 278] on icon at bounding box center [851, 285] width 6 height 33
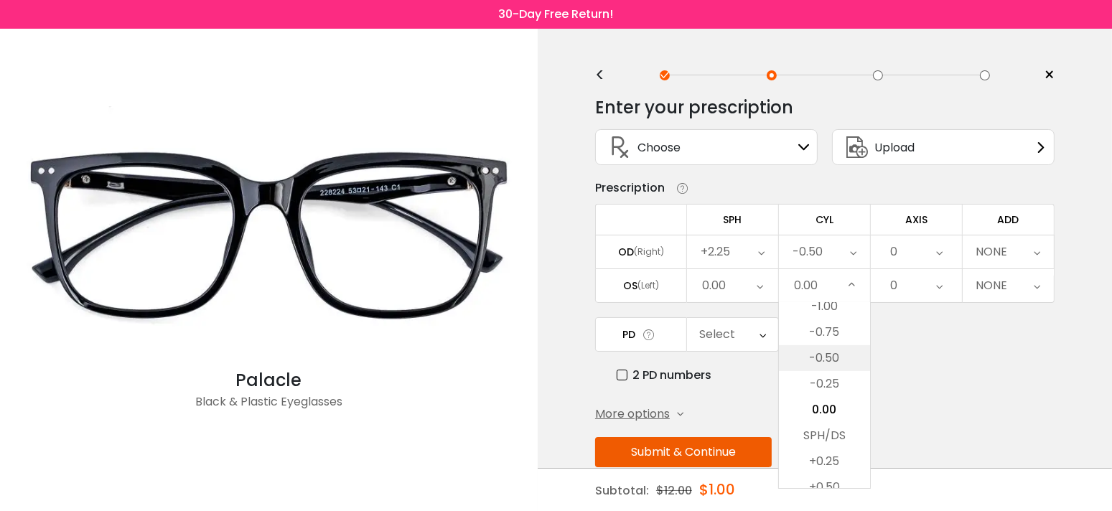
click at [832, 348] on li "-0.50" at bounding box center [824, 358] width 91 height 26
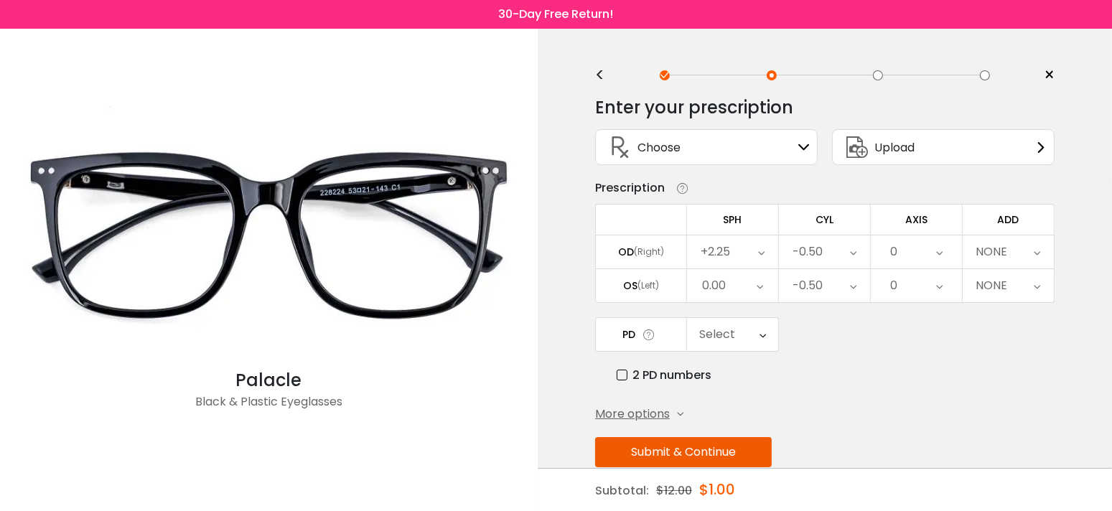
click at [941, 249] on icon at bounding box center [939, 251] width 6 height 33
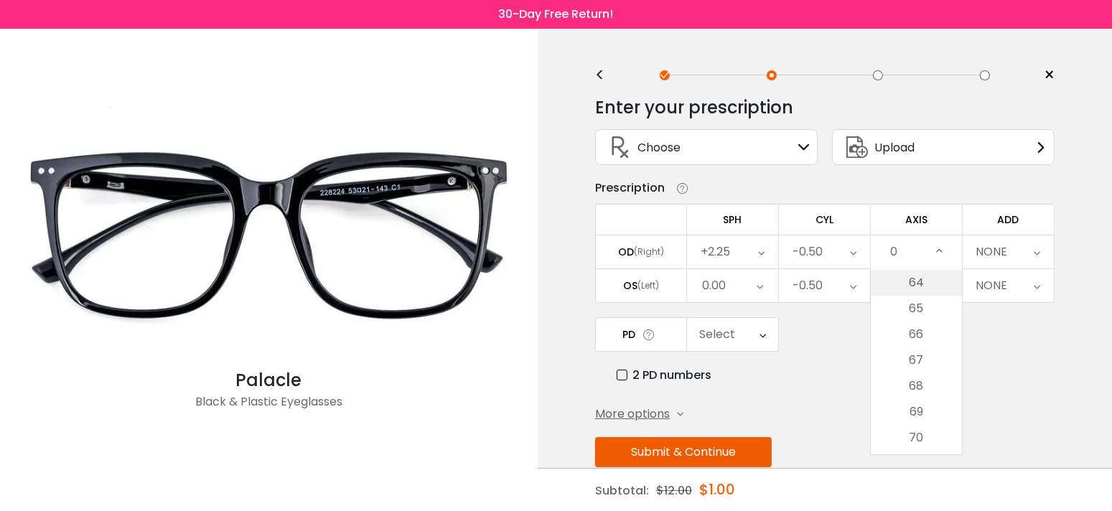
scroll to position [2009, 0]
click at [918, 357] on li "81" at bounding box center [915, 365] width 91 height 26
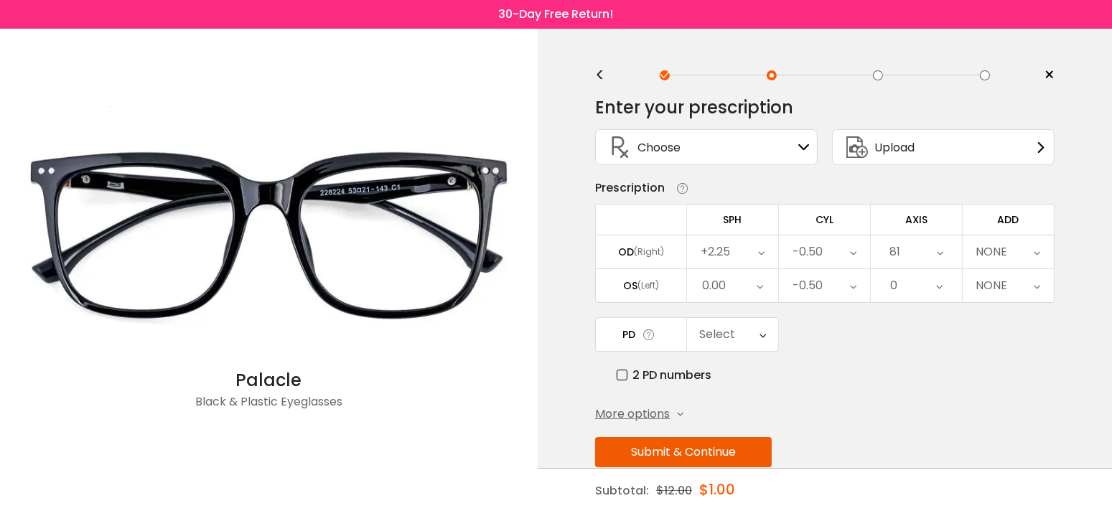
click at [1036, 248] on icon at bounding box center [1037, 251] width 6 height 33
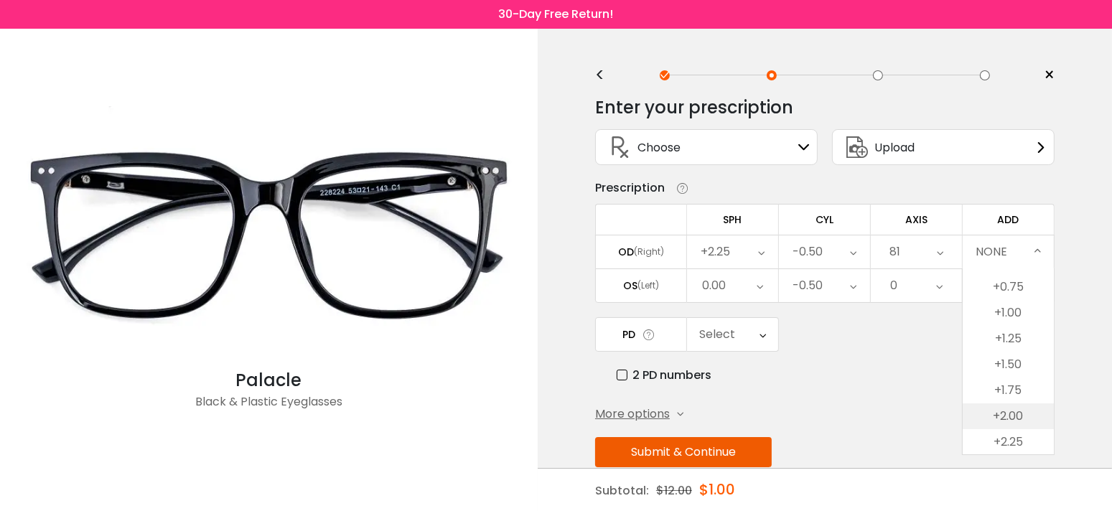
scroll to position [72, 0]
click at [1008, 392] on li "+2.00" at bounding box center [1007, 391] width 91 height 26
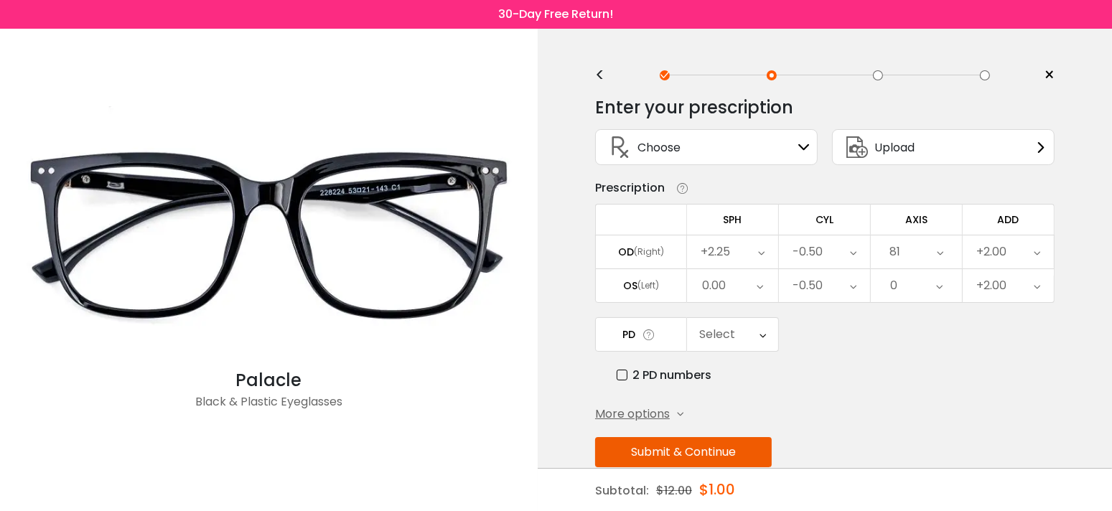
click at [759, 284] on icon at bounding box center [759, 285] width 6 height 33
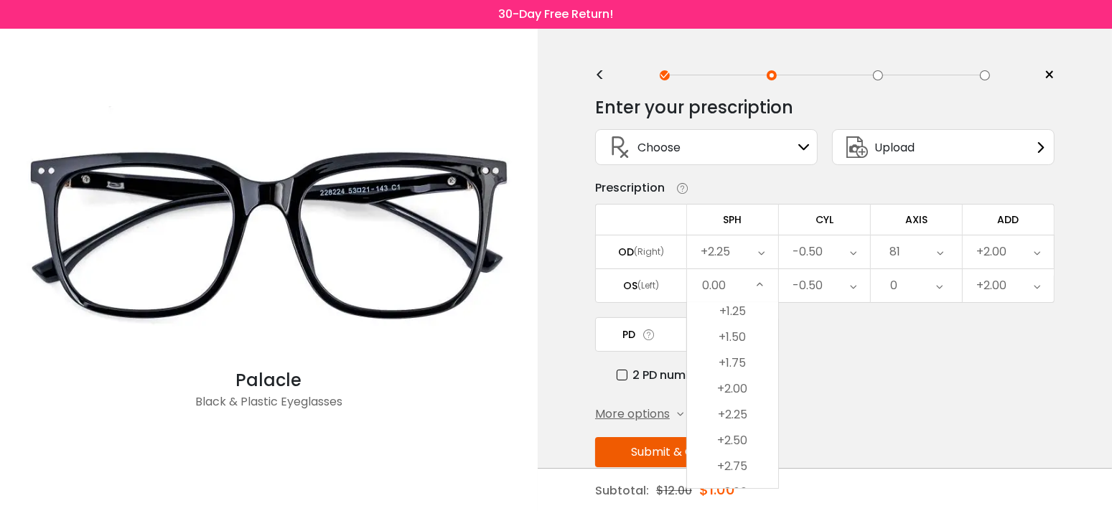
scroll to position [2261, 0]
click at [737, 329] on li "+1.75" at bounding box center [732, 329] width 91 height 26
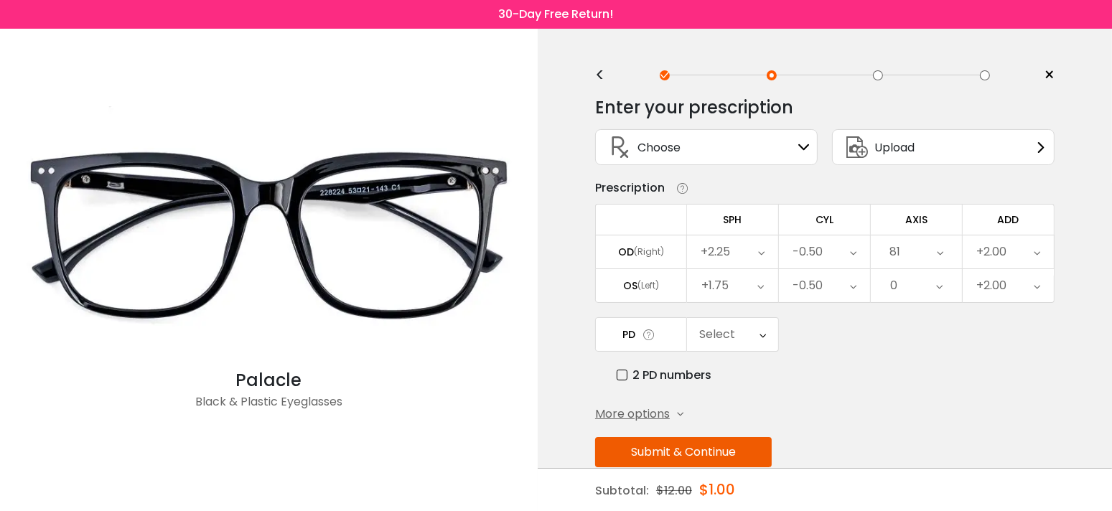
click at [942, 288] on icon at bounding box center [939, 285] width 6 height 33
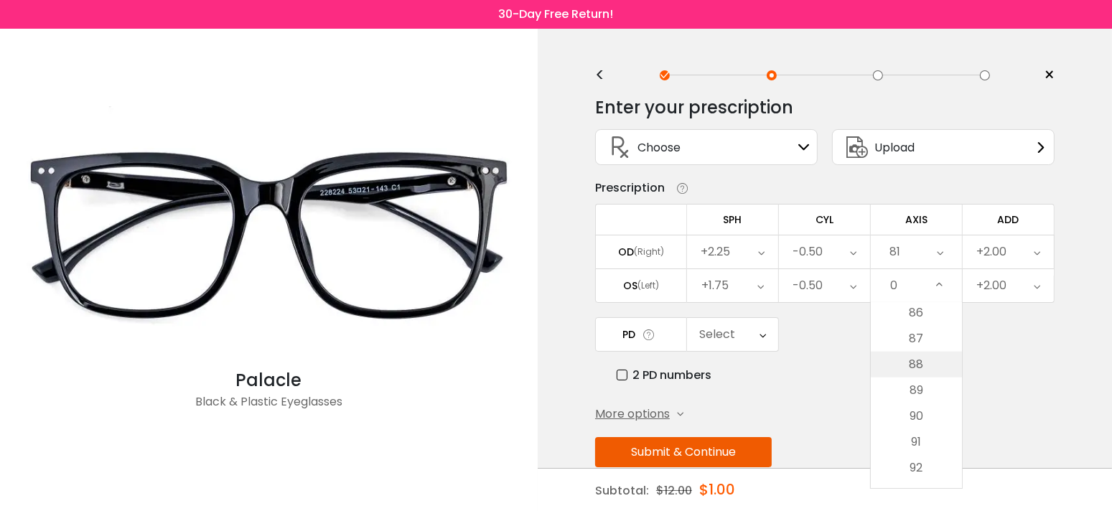
scroll to position [2296, 0]
click at [909, 413] on li "93" at bounding box center [915, 422] width 91 height 26
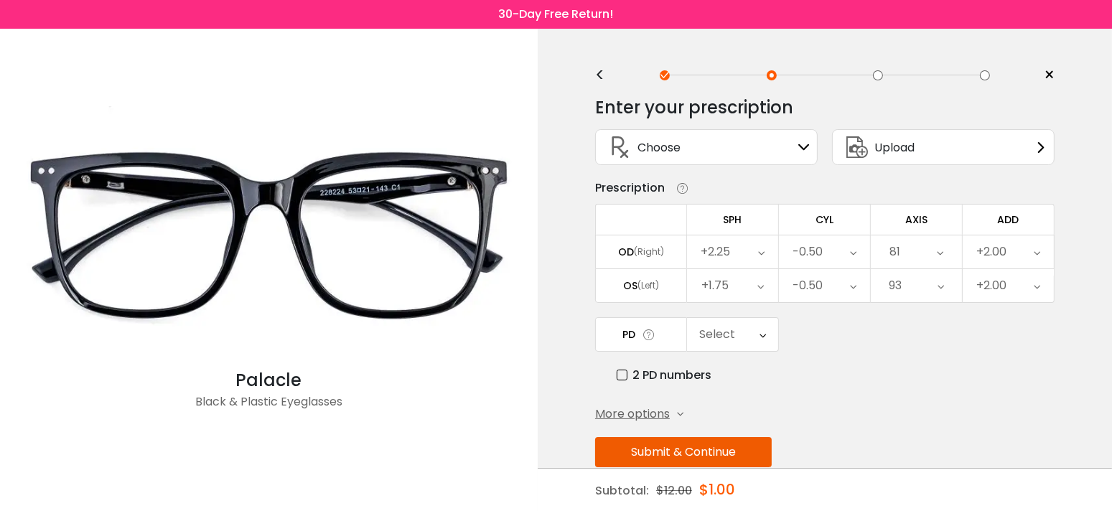
click at [619, 374] on label "2 PD numbers" at bounding box center [663, 375] width 95 height 18
click at [764, 332] on icon at bounding box center [765, 334] width 6 height 33
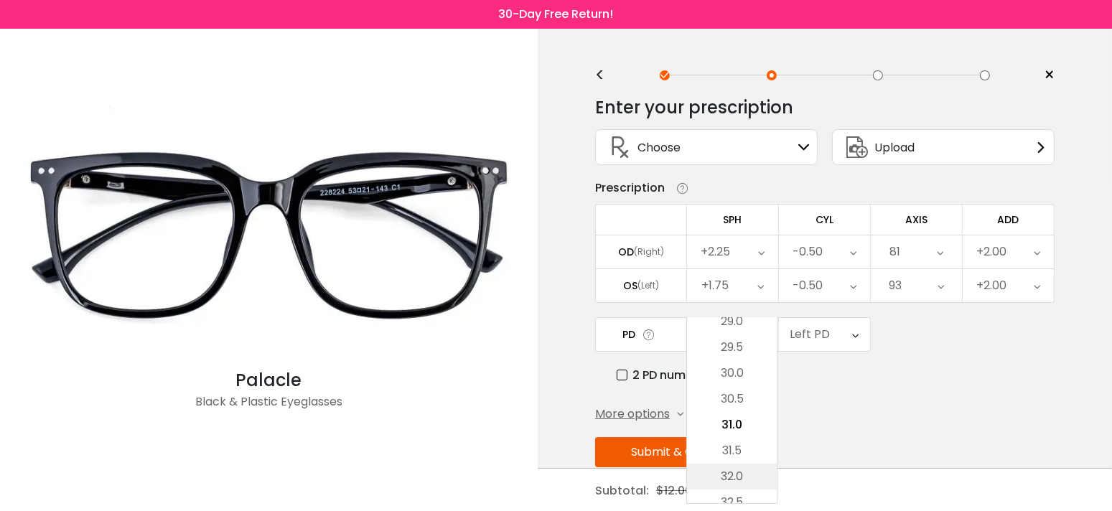
click at [743, 472] on li "32.0" at bounding box center [732, 477] width 90 height 26
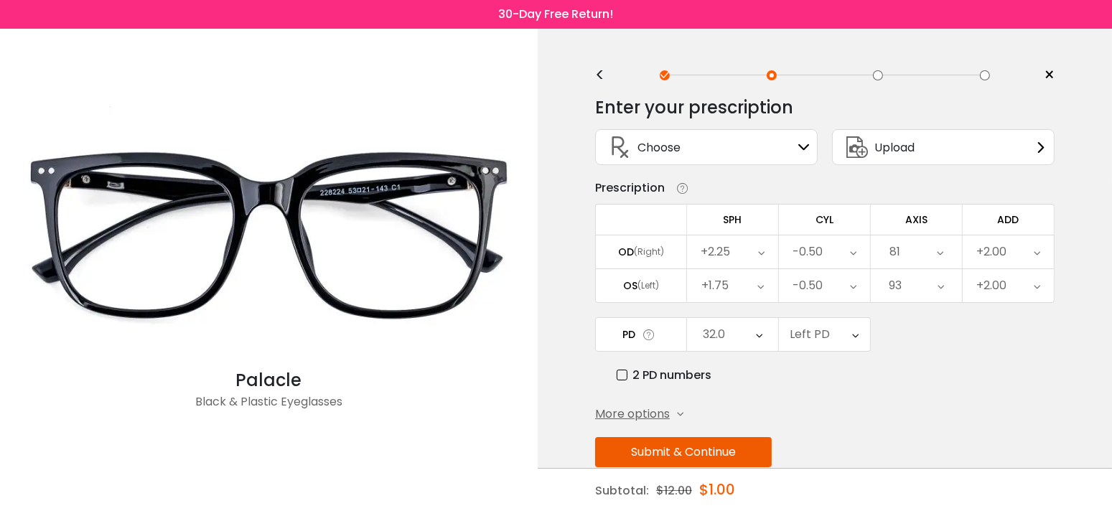
click at [857, 333] on icon at bounding box center [856, 334] width 6 height 33
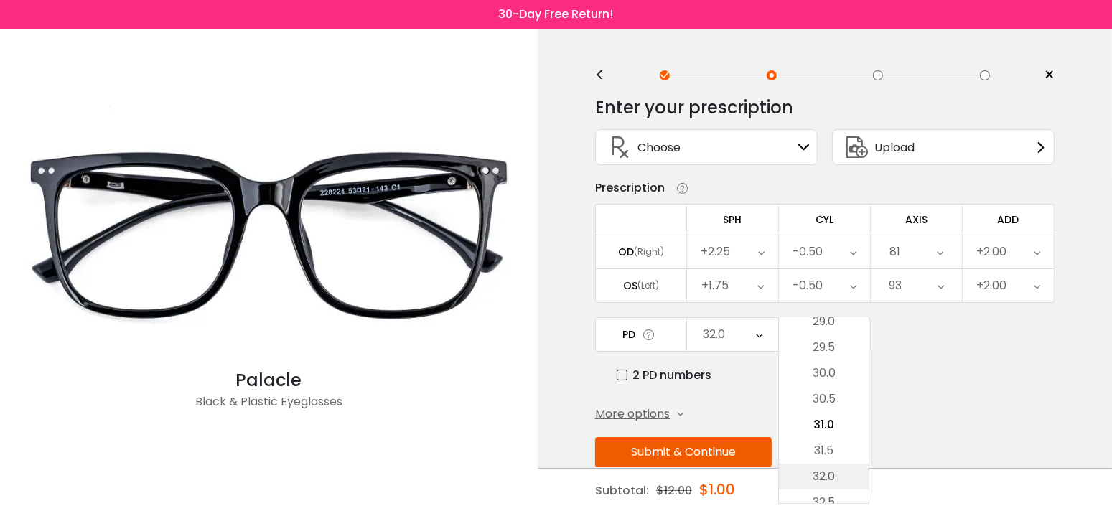
click at [826, 470] on li "32.0" at bounding box center [824, 477] width 90 height 26
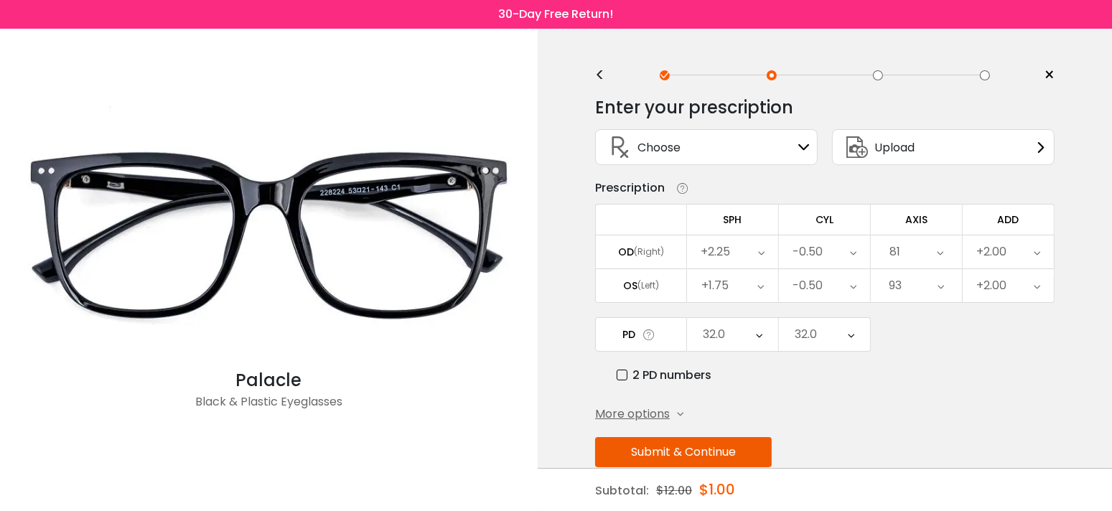
click at [759, 454] on button "Submit & Continue" at bounding box center [683, 452] width 177 height 30
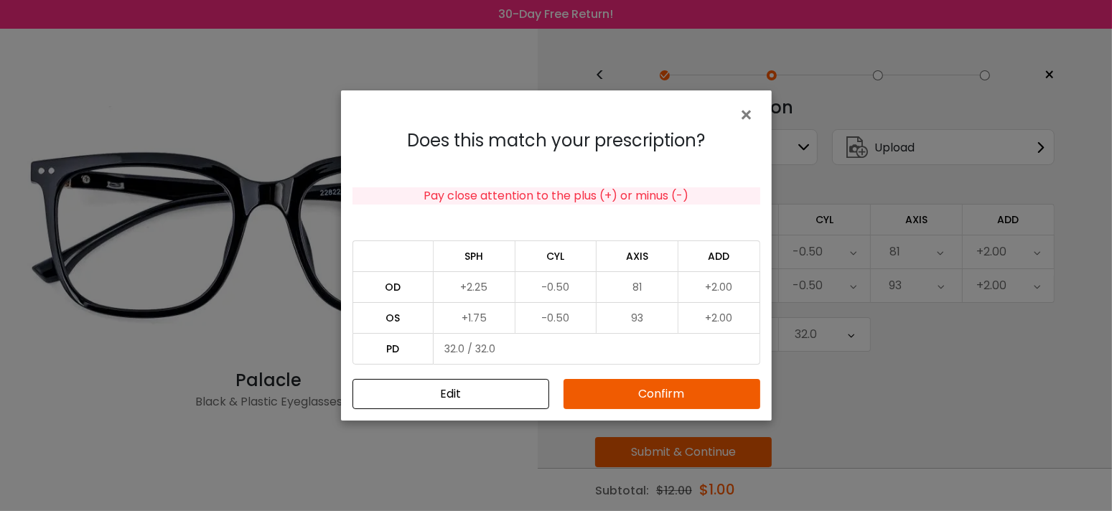
click at [664, 391] on button "Confirm" at bounding box center [661, 394] width 197 height 30
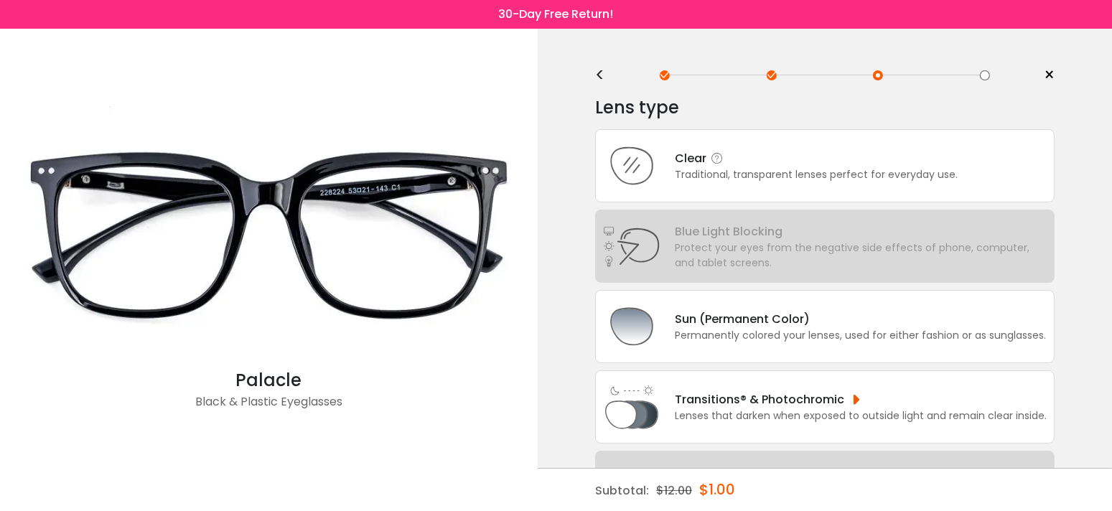
click at [747, 169] on div "Traditional, transparent lenses perfect for everyday use." at bounding box center [816, 174] width 283 height 15
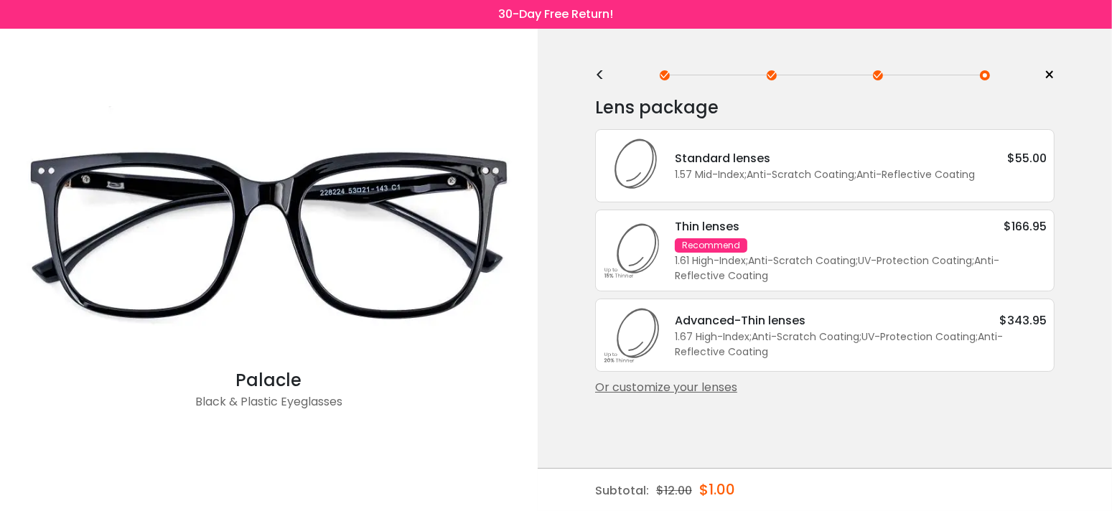
click at [743, 167] on div "1.57 Mid-Index ; Anti-Scratch Coating ; Anti-Reflective Coating ;" at bounding box center [861, 174] width 372 height 15
